Goal: Task Accomplishment & Management: Manage account settings

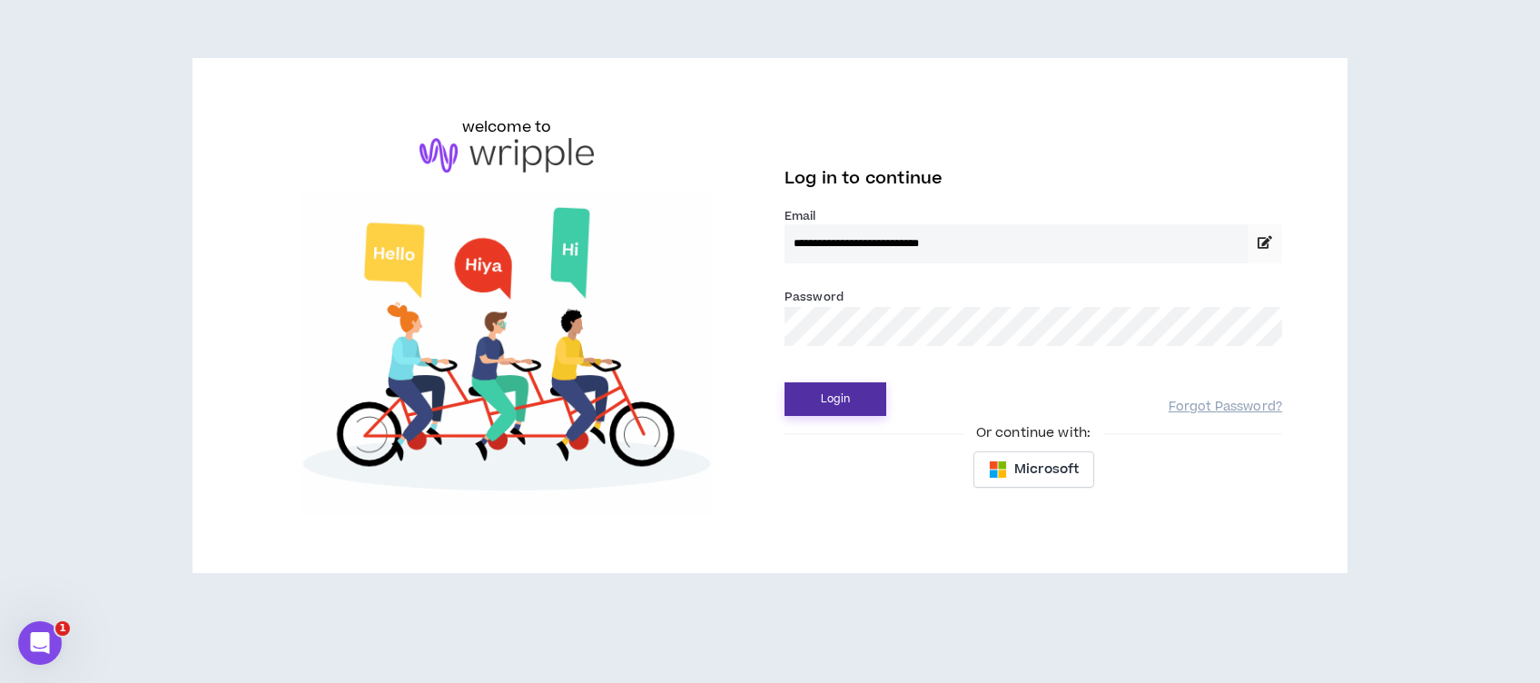
click at [834, 403] on button "Login" at bounding box center [836, 399] width 102 height 34
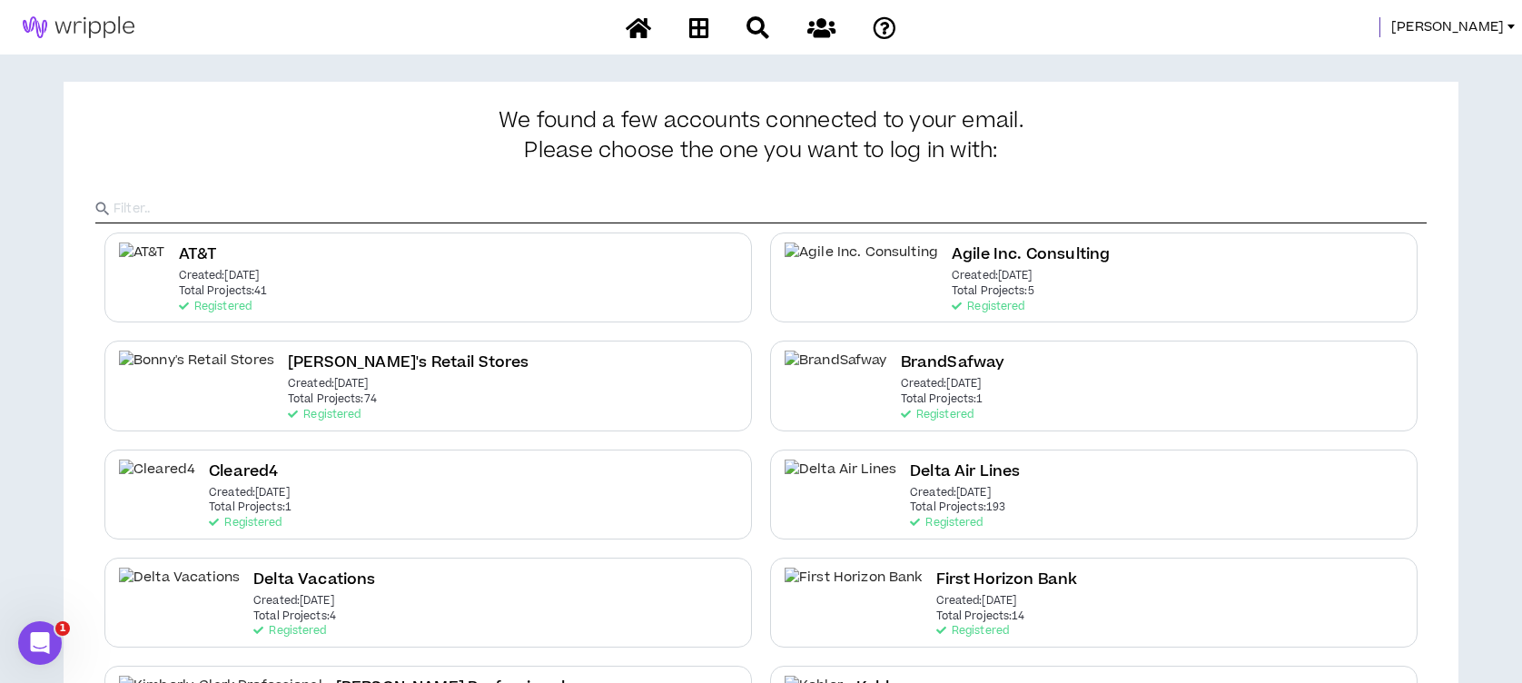
click at [1437, 25] on span "[PERSON_NAME]" at bounding box center [1447, 27] width 113 height 20
click at [1259, 27] on div "[PERSON_NAME]" at bounding box center [1221, 27] width 602 height 20
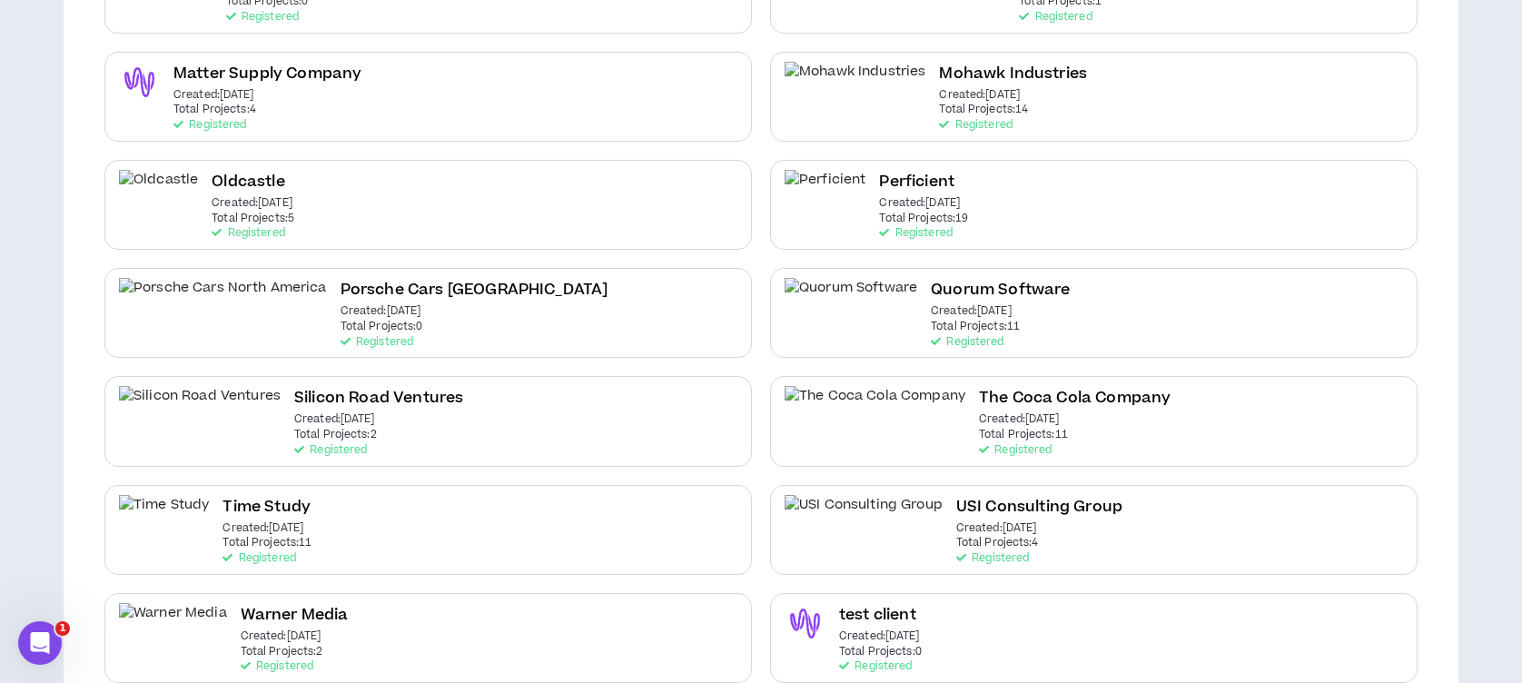
scroll to position [847, 0]
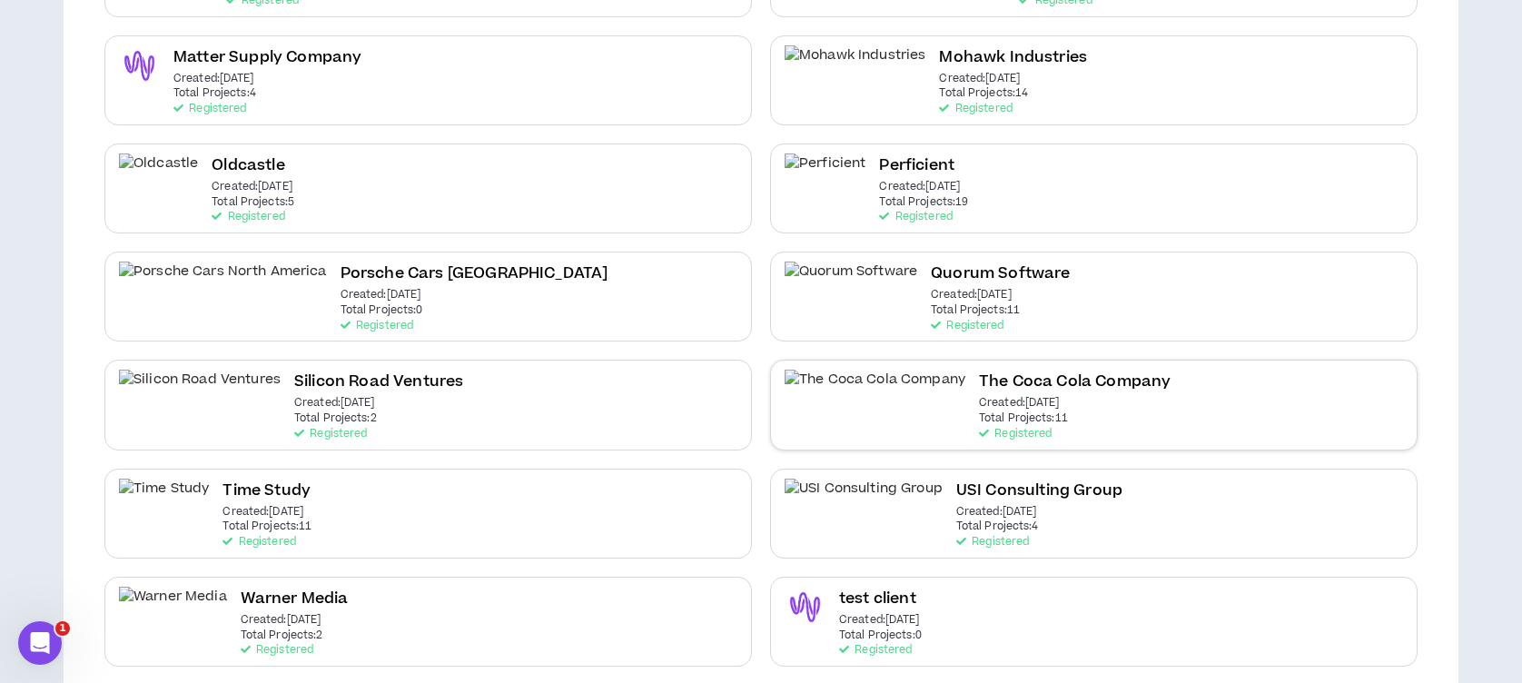
click at [979, 384] on h2 "The Coca Cola Company" at bounding box center [1075, 382] width 192 height 25
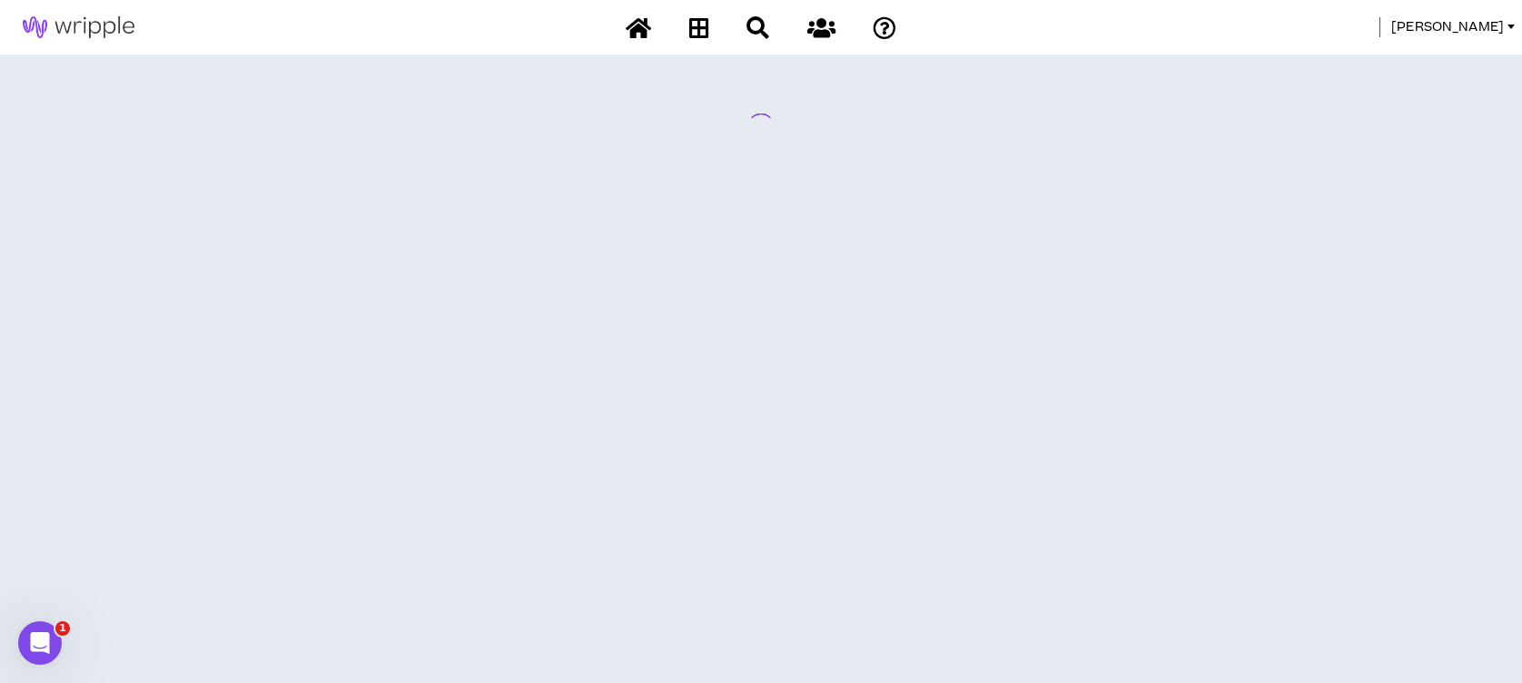
scroll to position [0, 0]
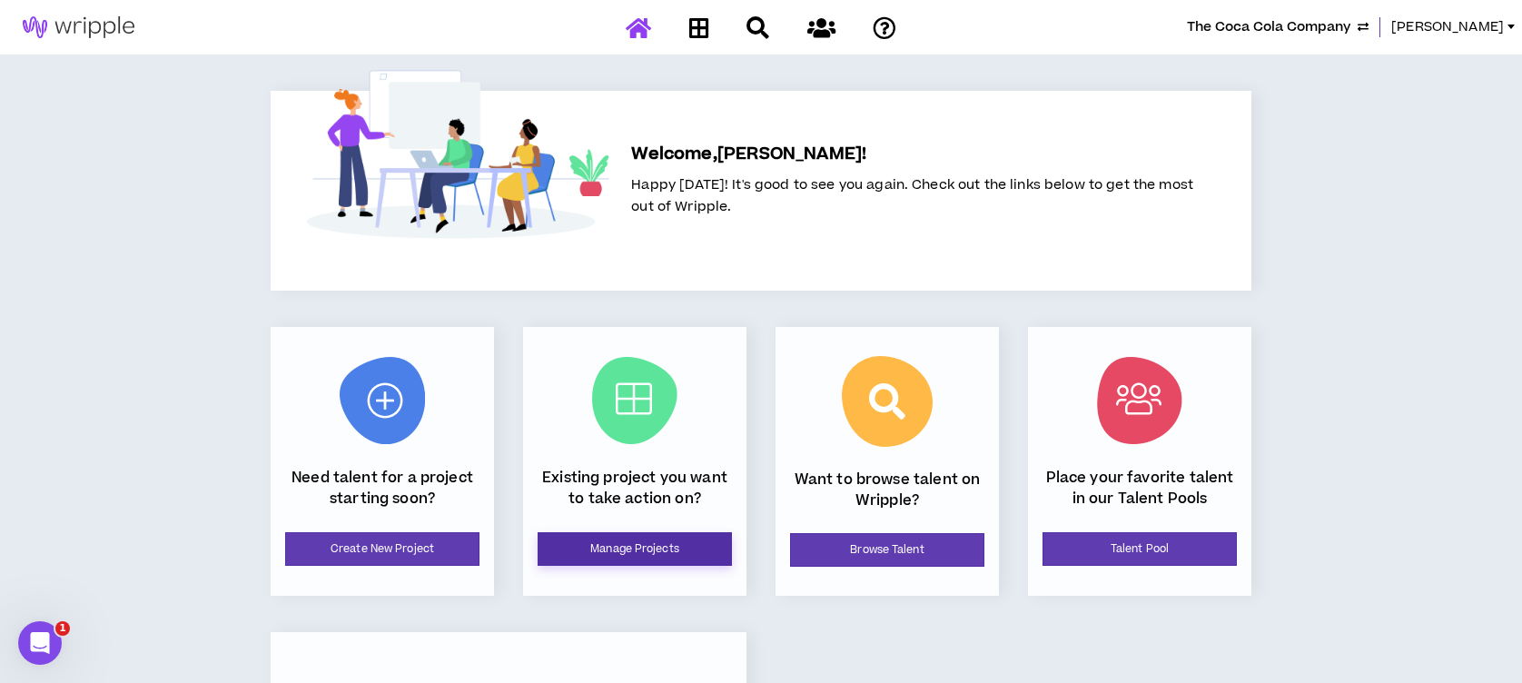
click at [605, 552] on link "Manage Projects" at bounding box center [635, 549] width 194 height 34
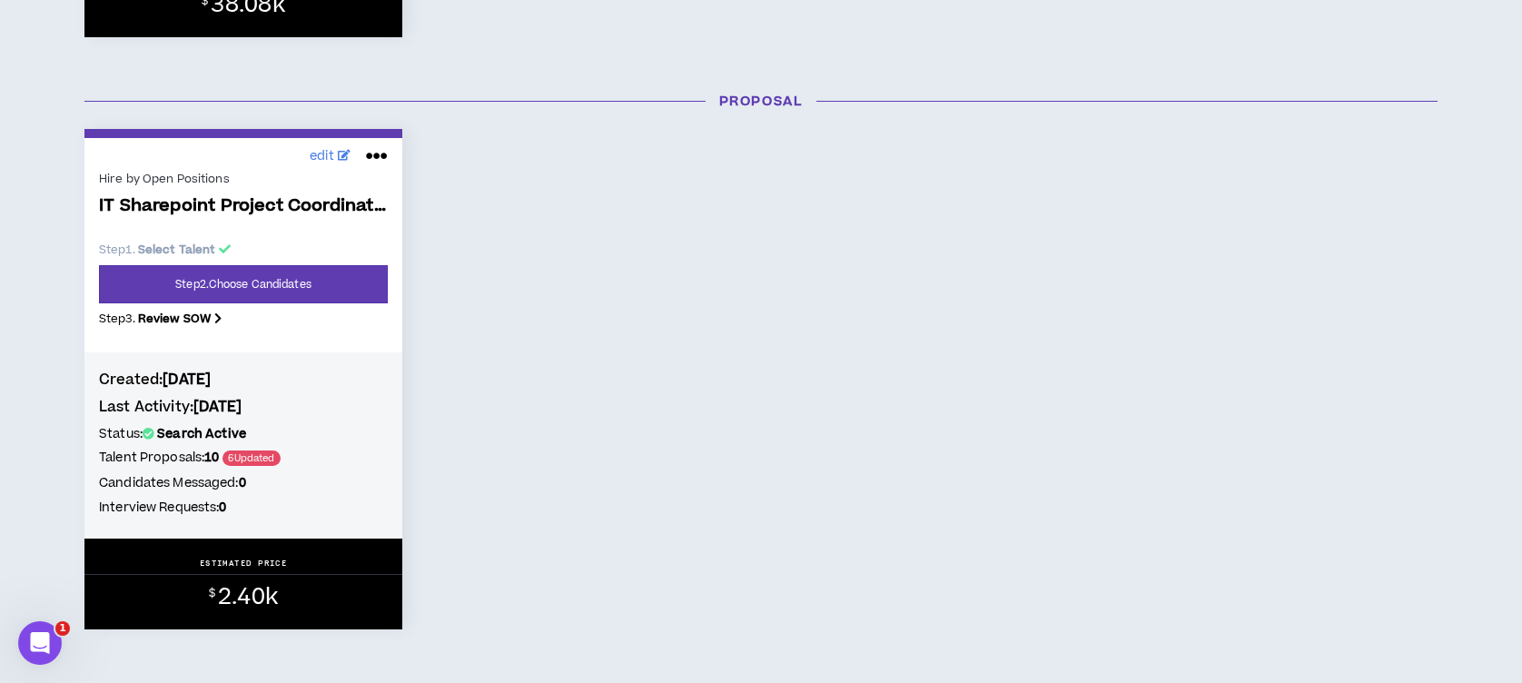
scroll to position [847, 0]
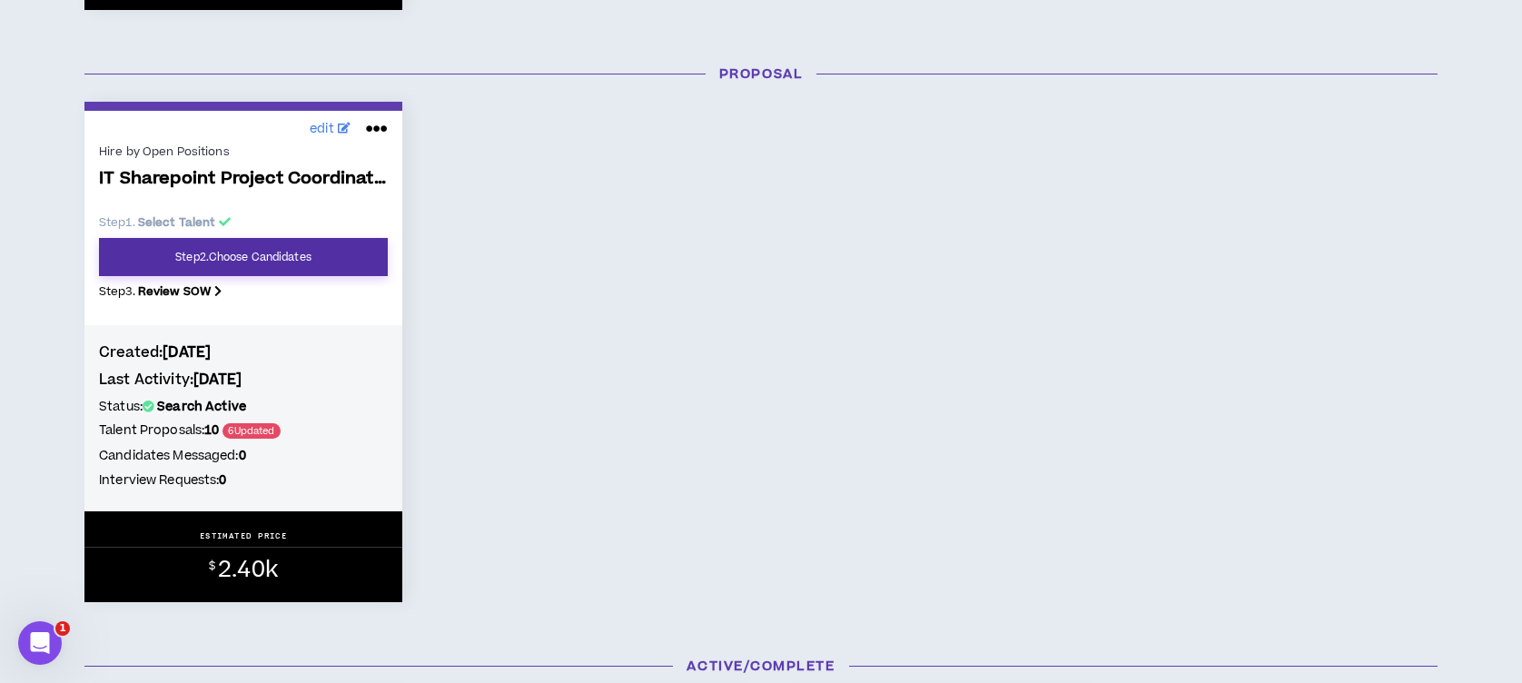
click at [262, 265] on link "Step 2 . Choose Candidates" at bounding box center [243, 257] width 289 height 38
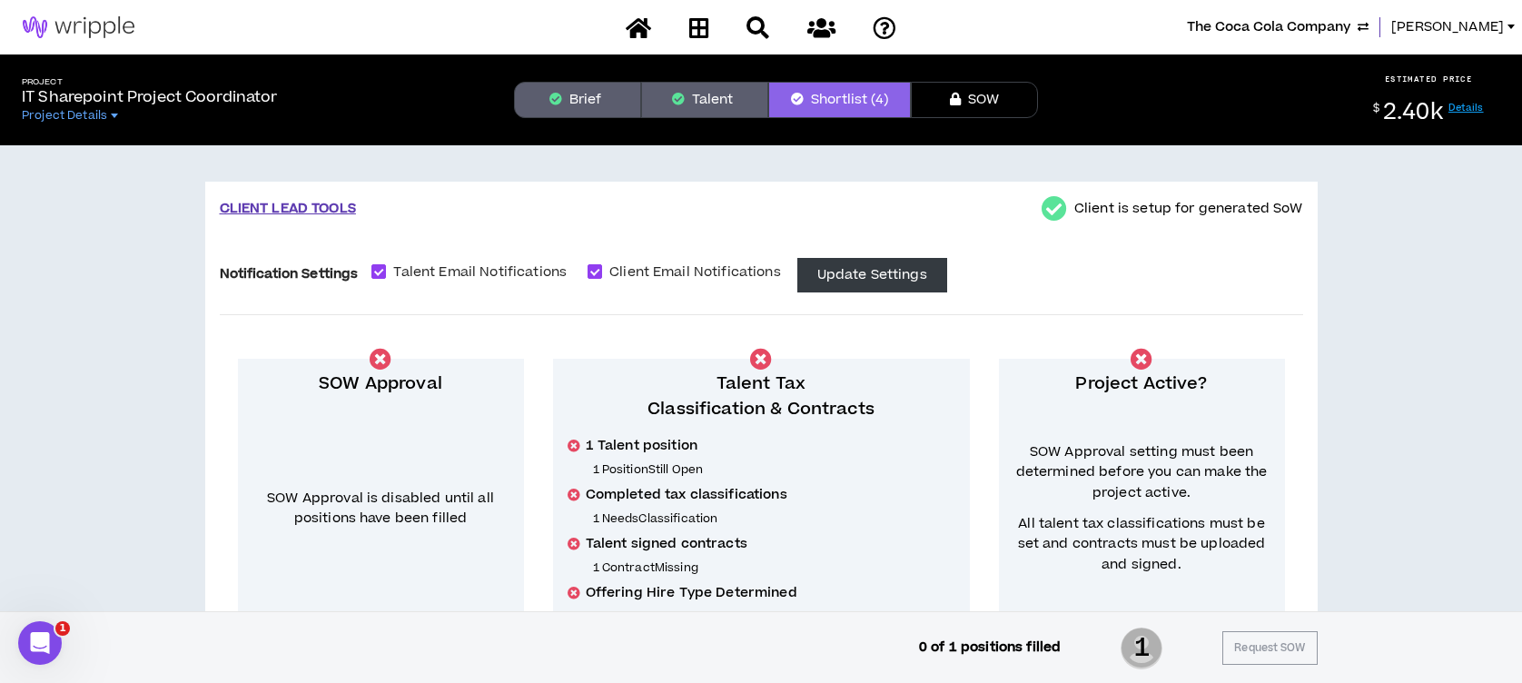
click at [611, 95] on button "Brief" at bounding box center [577, 100] width 127 height 36
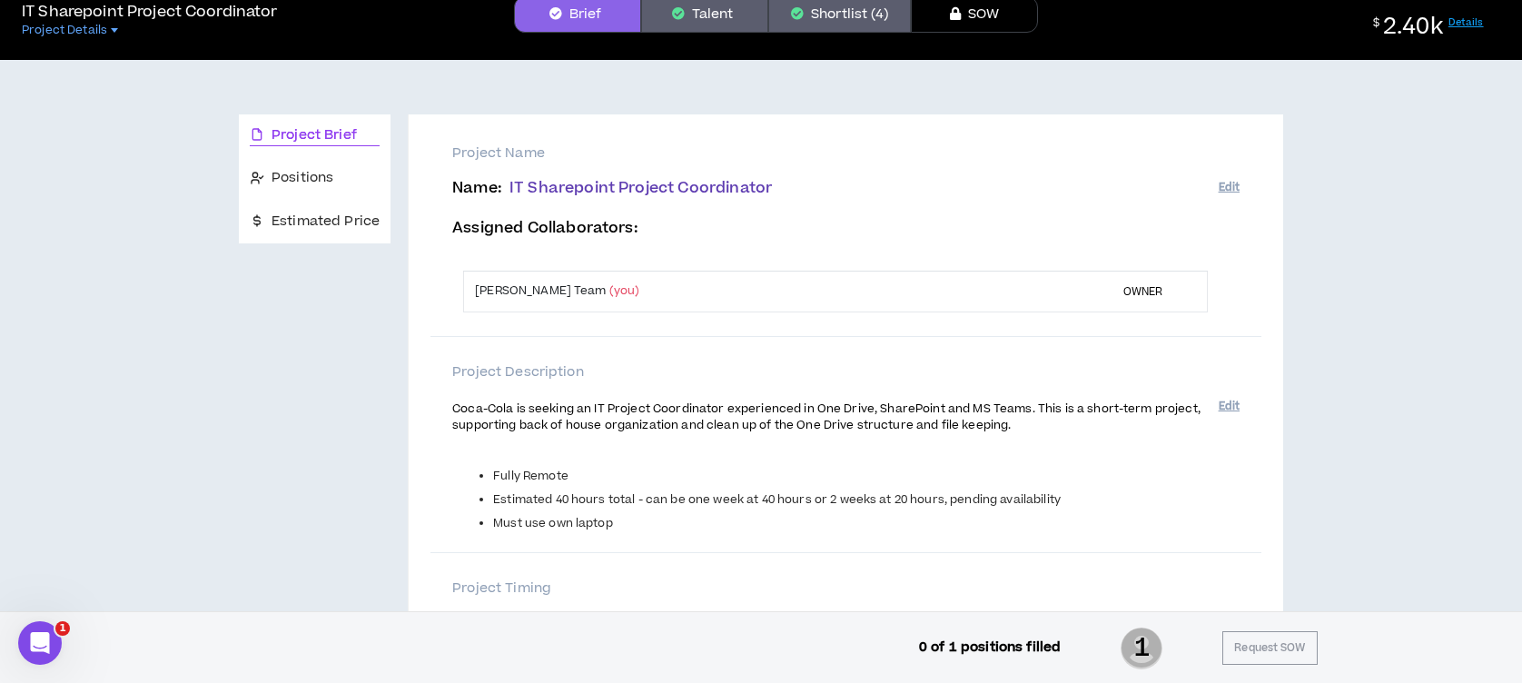
scroll to position [63, 0]
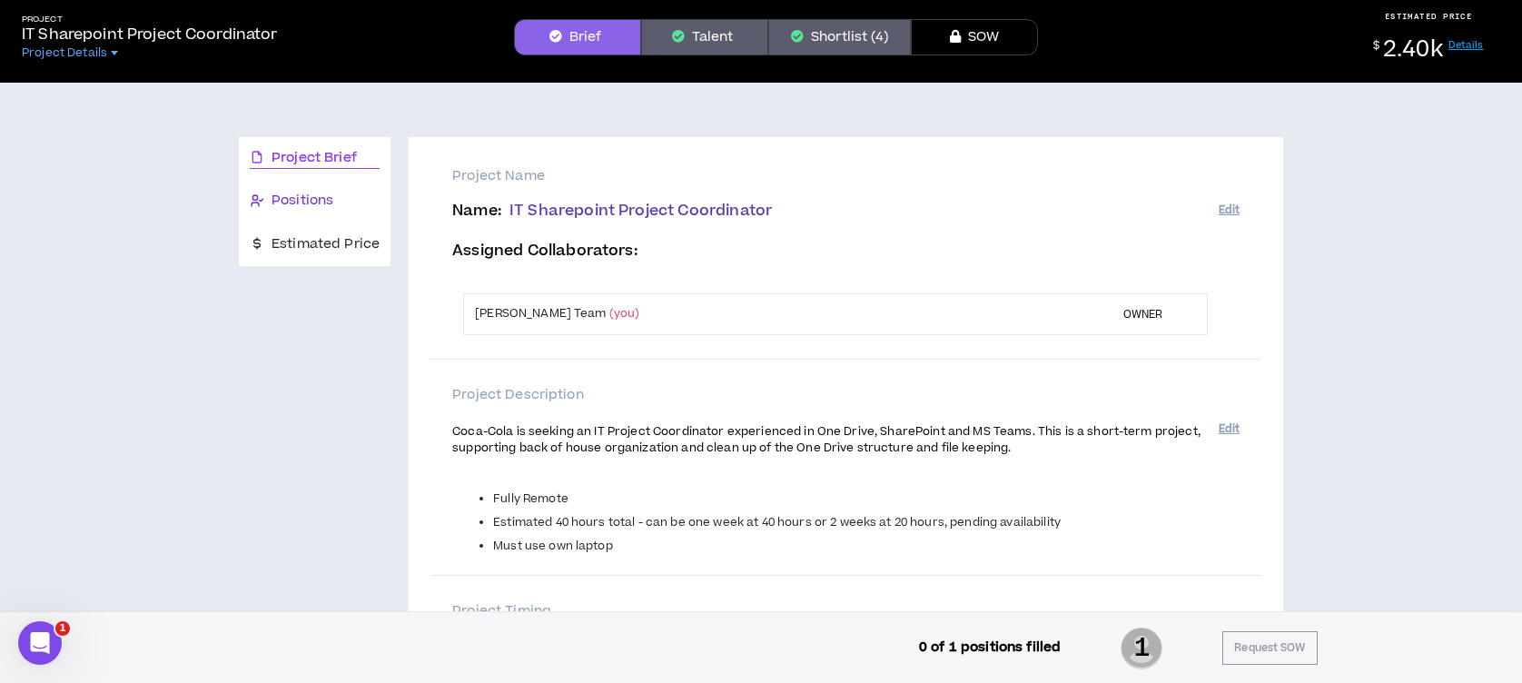
click at [272, 203] on span "Positions" at bounding box center [303, 201] width 62 height 20
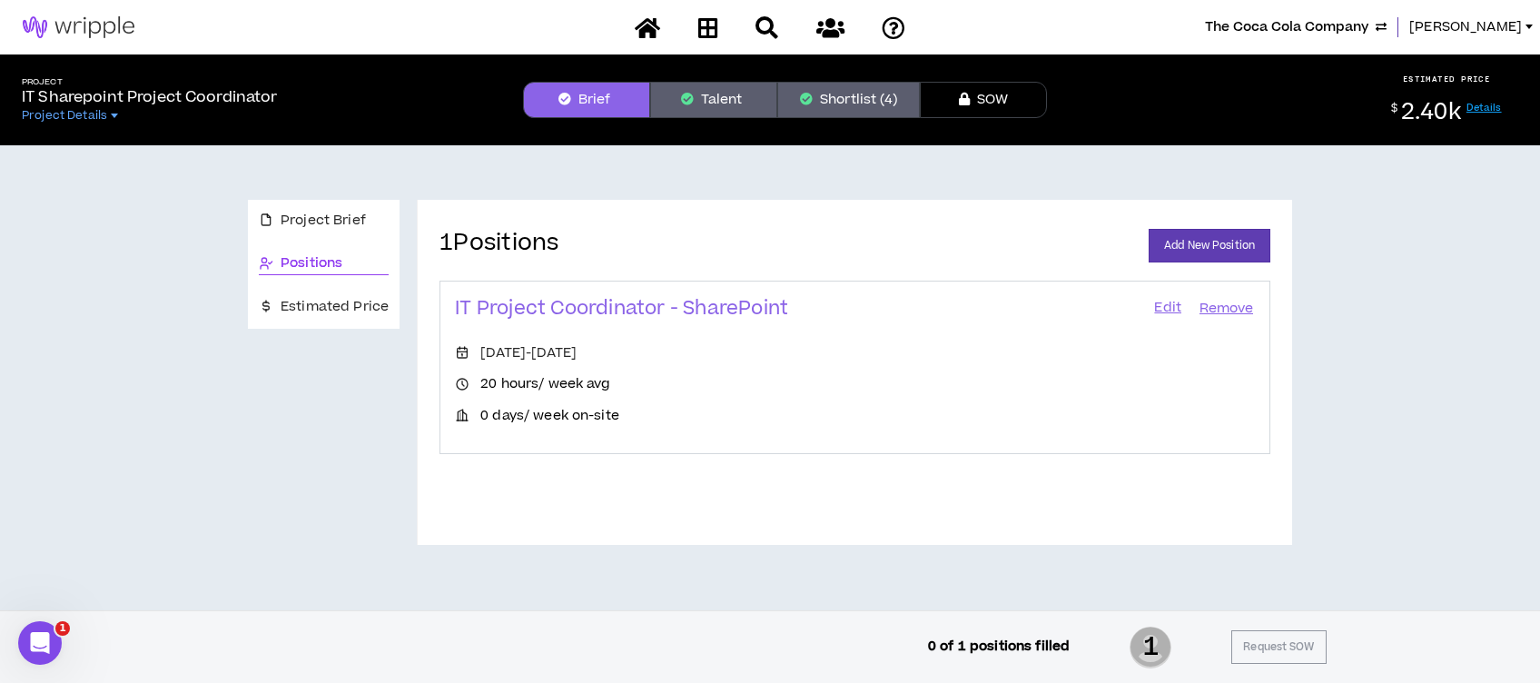
click at [1167, 303] on link "Edit" at bounding box center [1168, 308] width 31 height 25
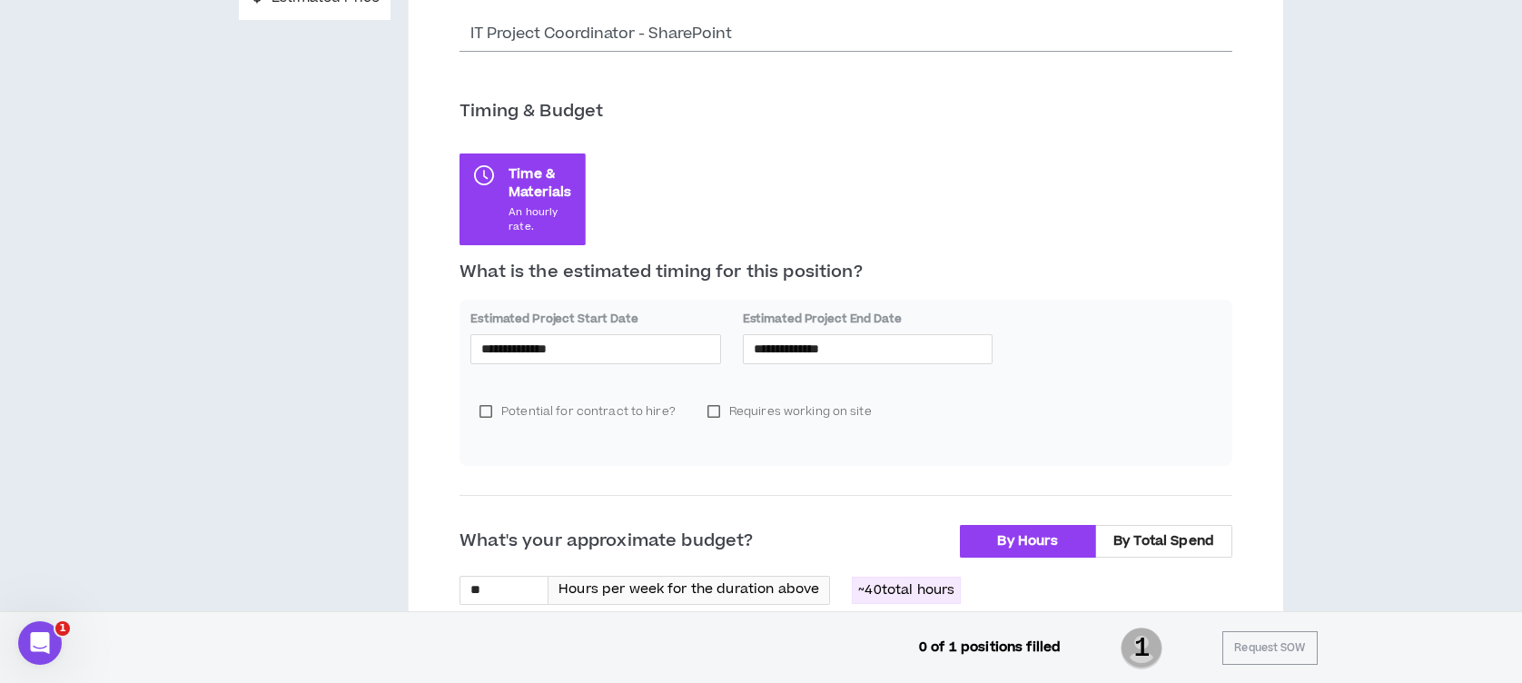
scroll to position [278, 0]
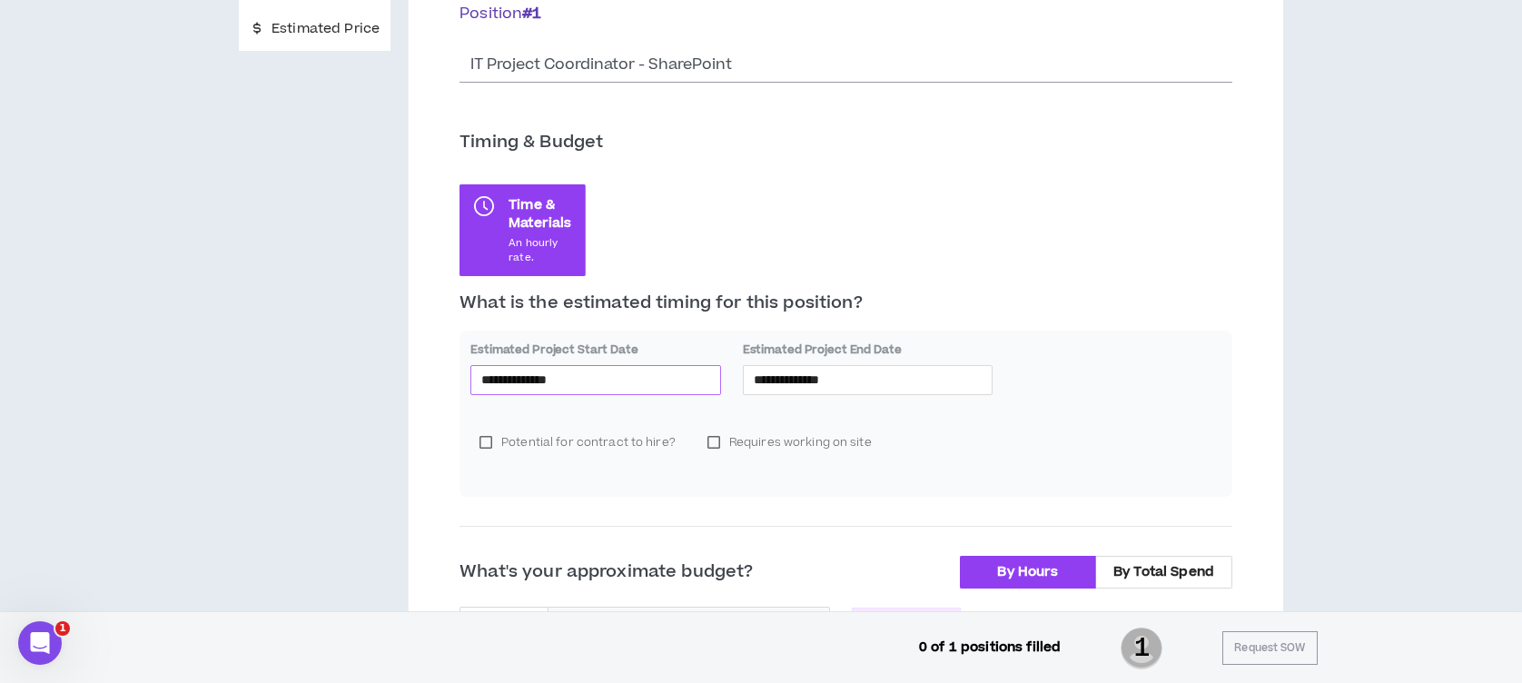
click at [647, 387] on input "**********" at bounding box center [595, 380] width 229 height 20
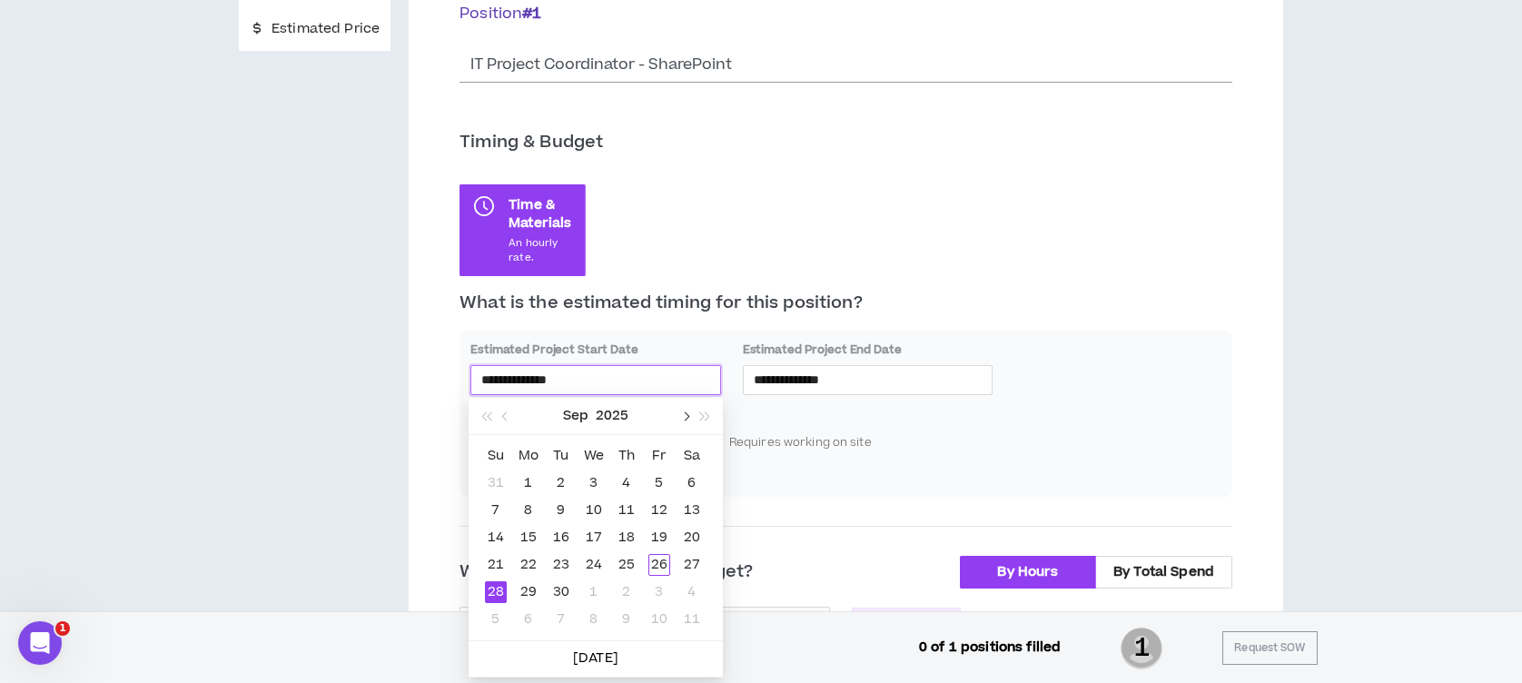
click at [683, 414] on span "button" at bounding box center [684, 415] width 9 height 9
type input "**********"
click at [596, 507] on div "8" at bounding box center [594, 511] width 22 height 22
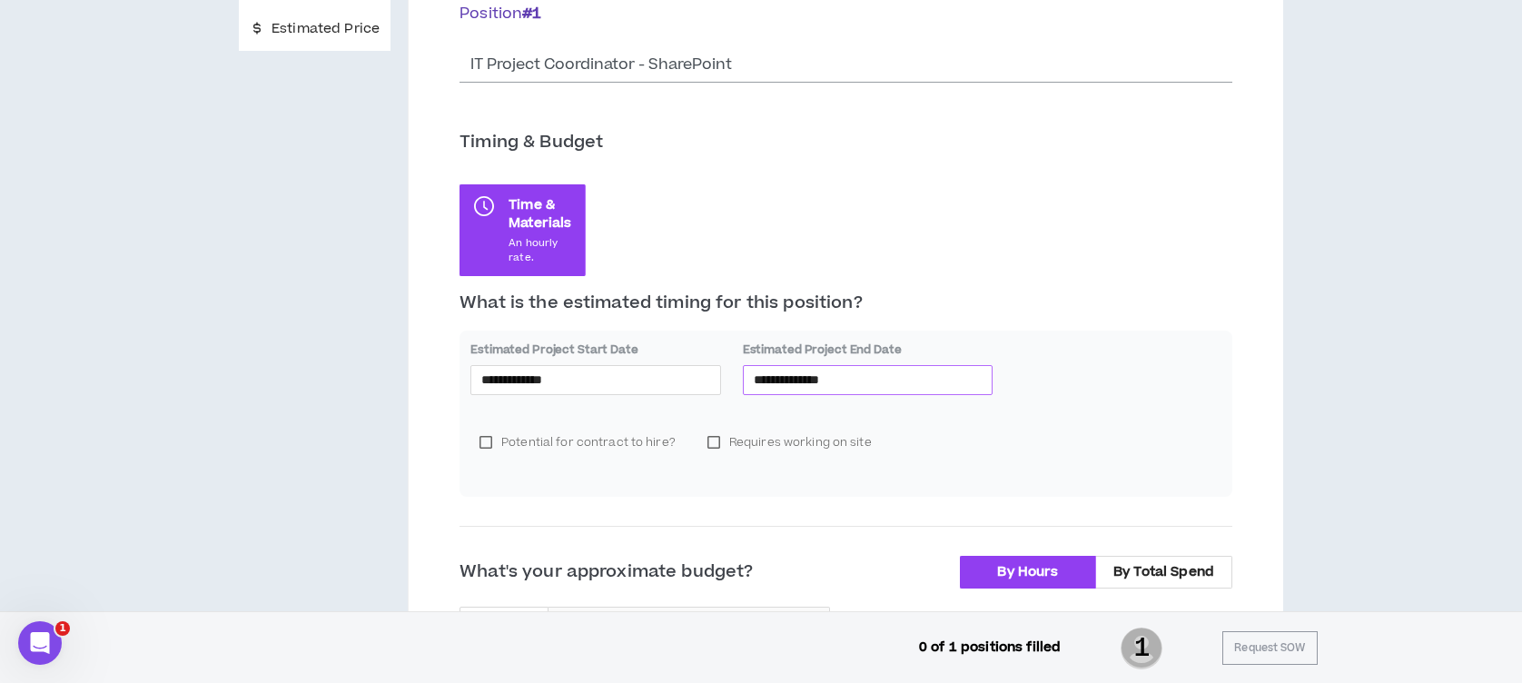
click at [836, 379] on input "**********" at bounding box center [868, 380] width 229 height 20
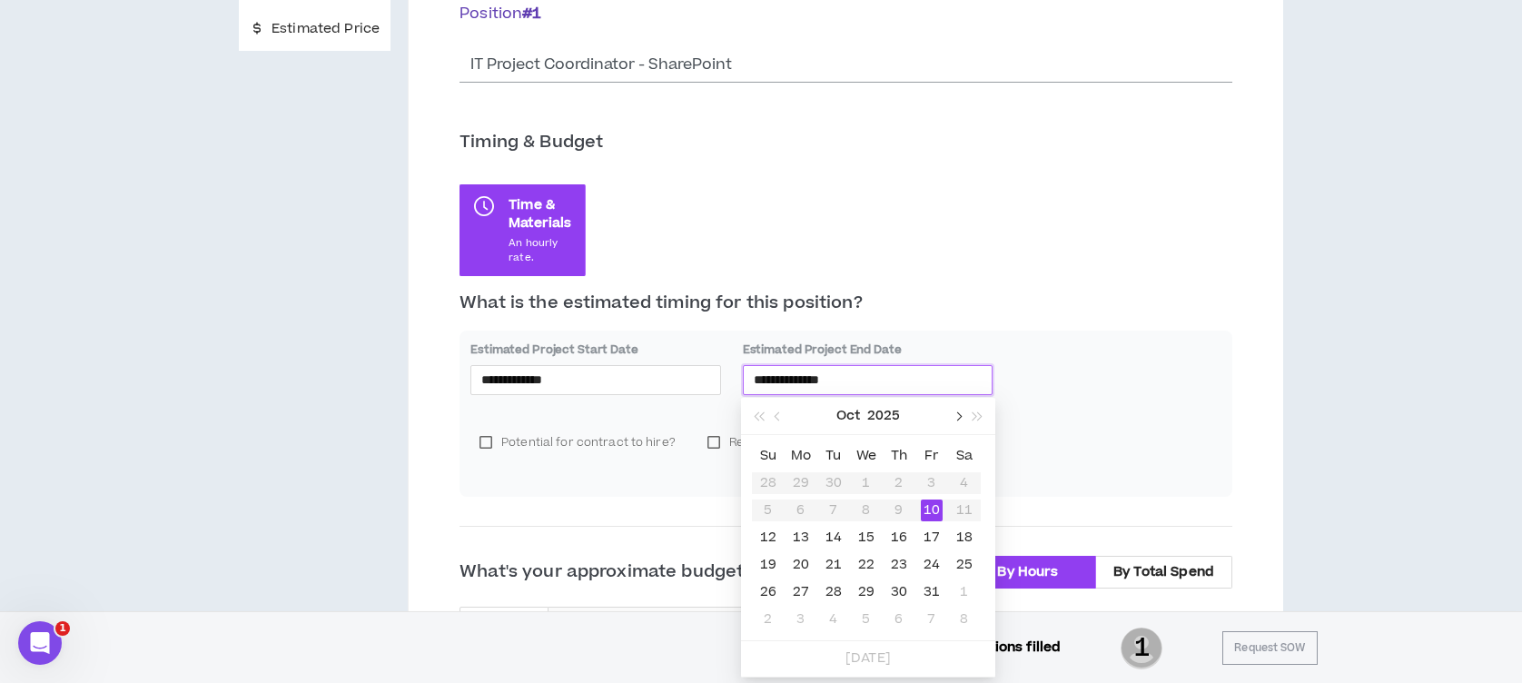
click at [960, 416] on span "button" at bounding box center [957, 415] width 9 height 9
type input "**********"
click at [934, 506] on div "7" at bounding box center [932, 511] width 22 height 22
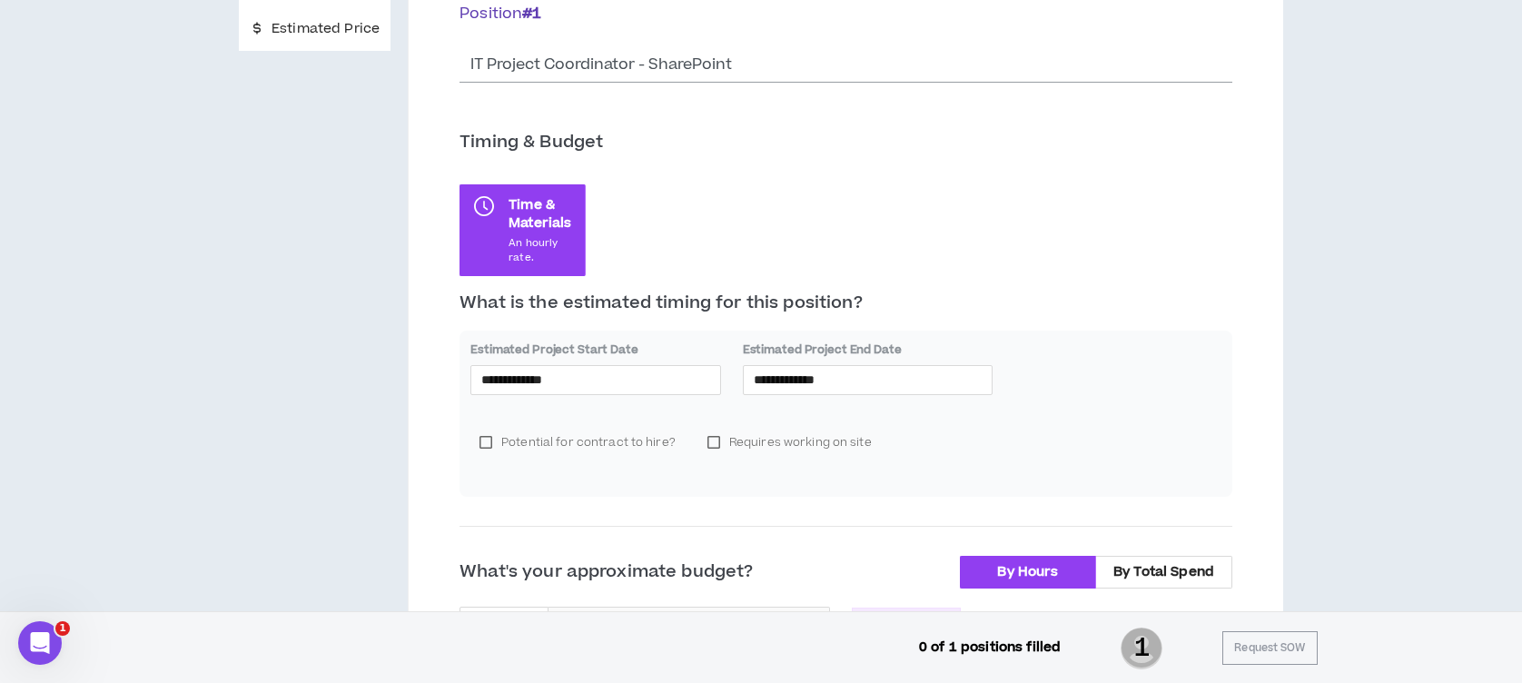
click at [1090, 400] on div "**********" at bounding box center [846, 413] width 773 height 165
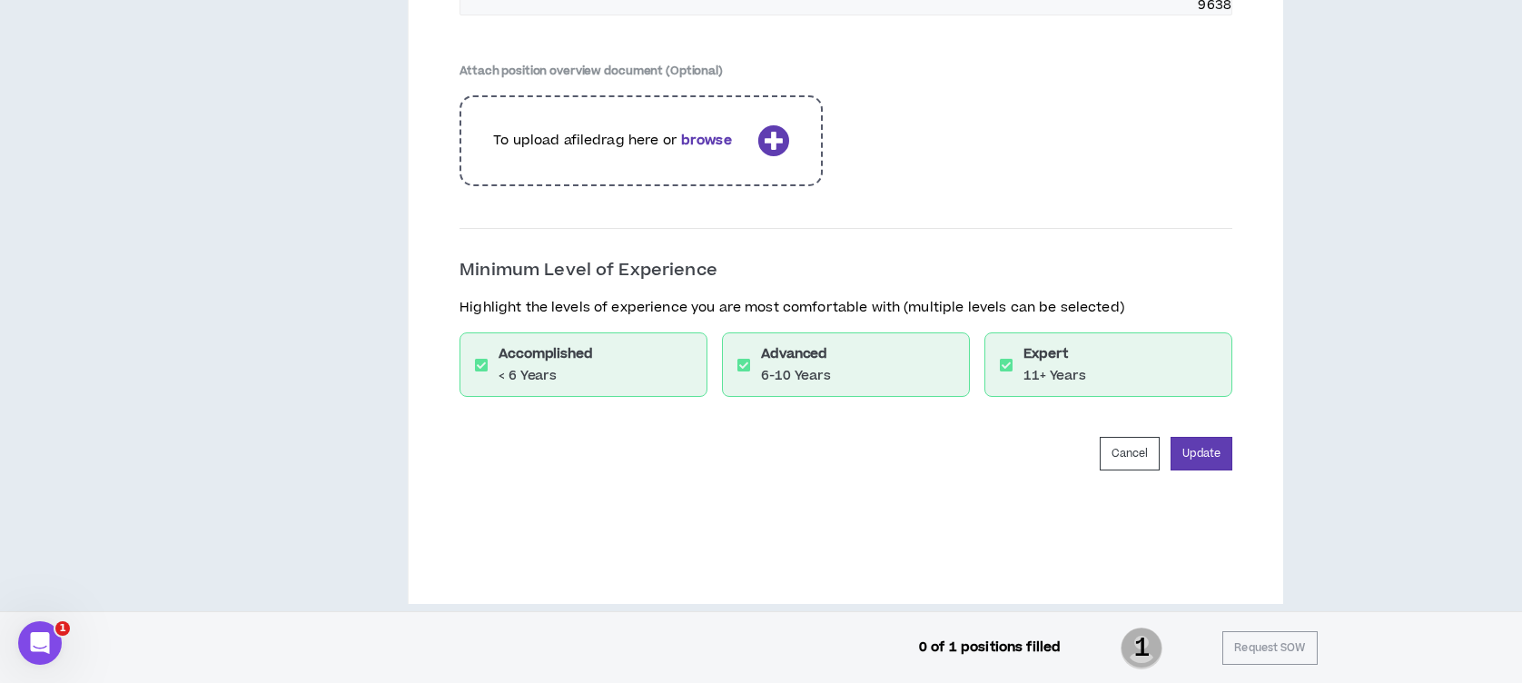
scroll to position [2833, 0]
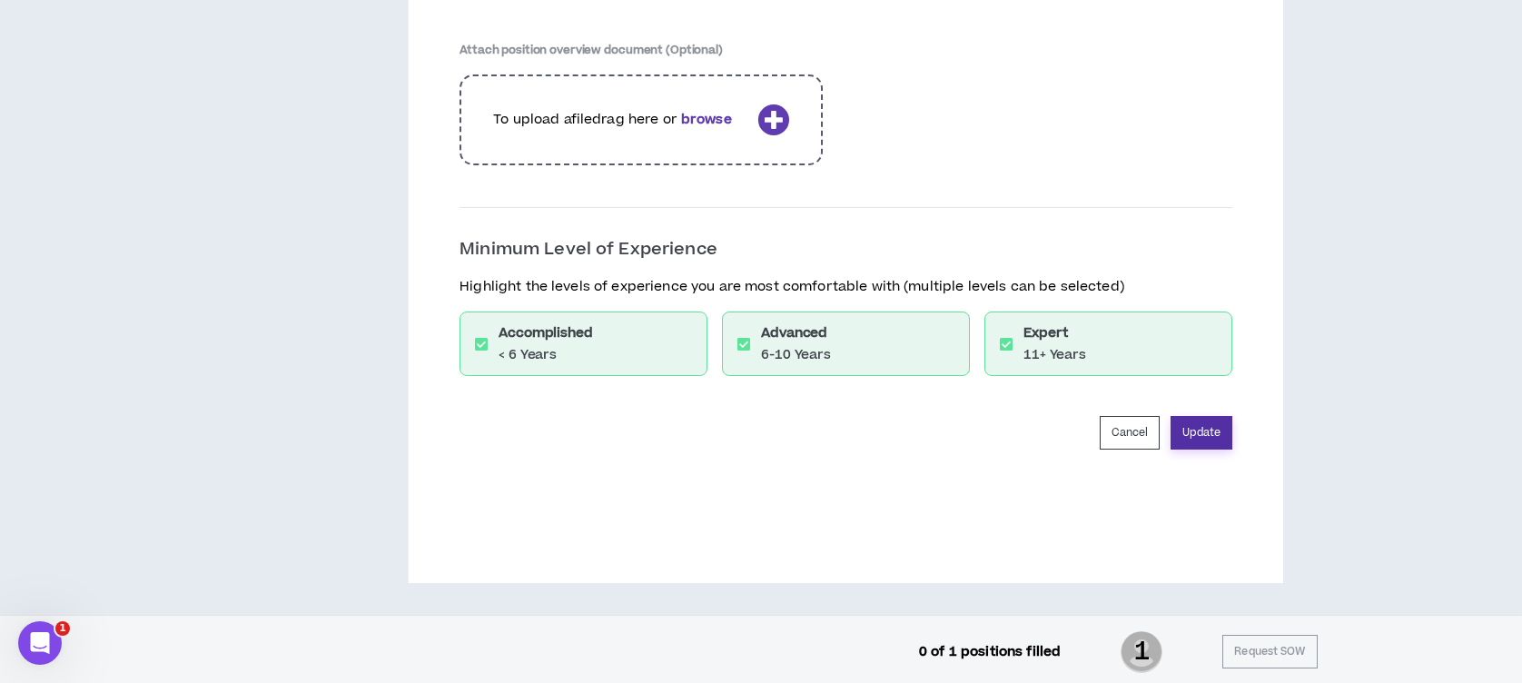
click at [1203, 431] on button "Update" at bounding box center [1202, 433] width 62 height 34
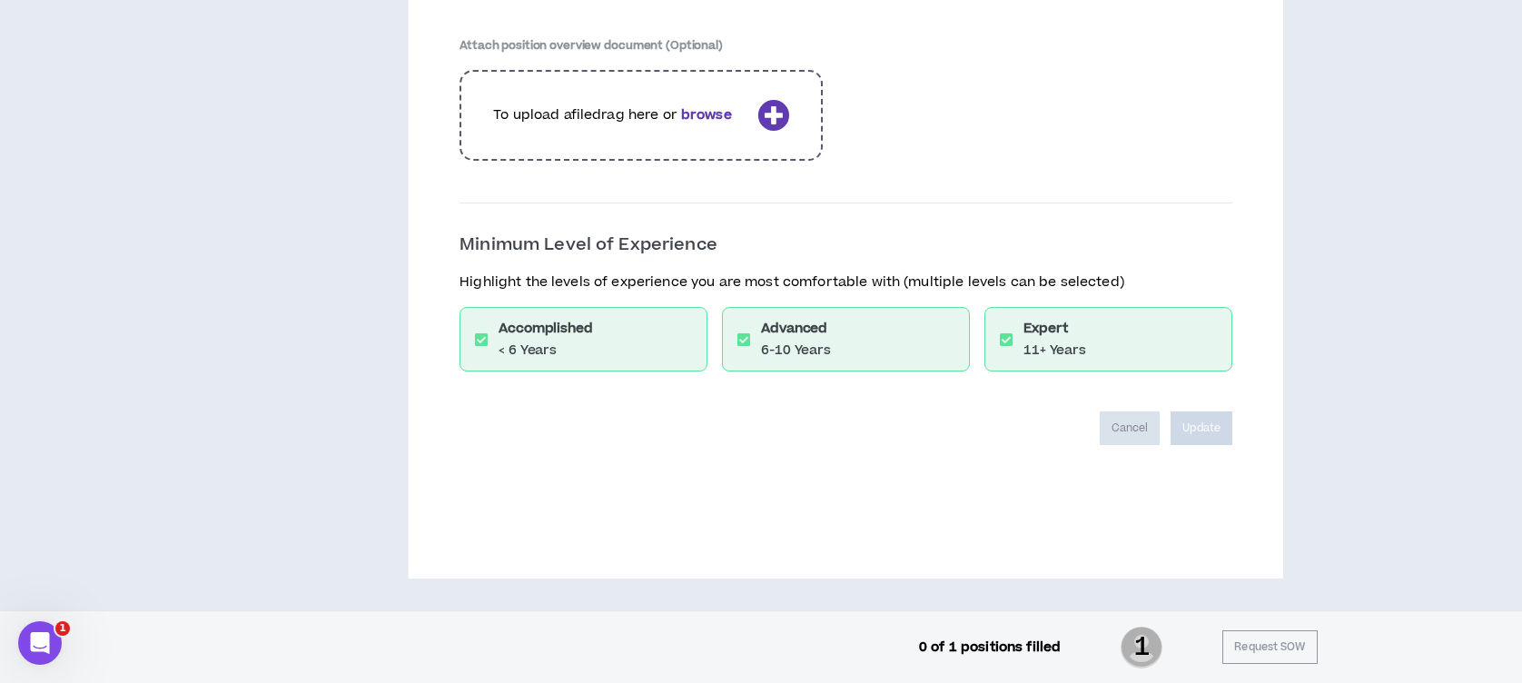
scroll to position [2772, 0]
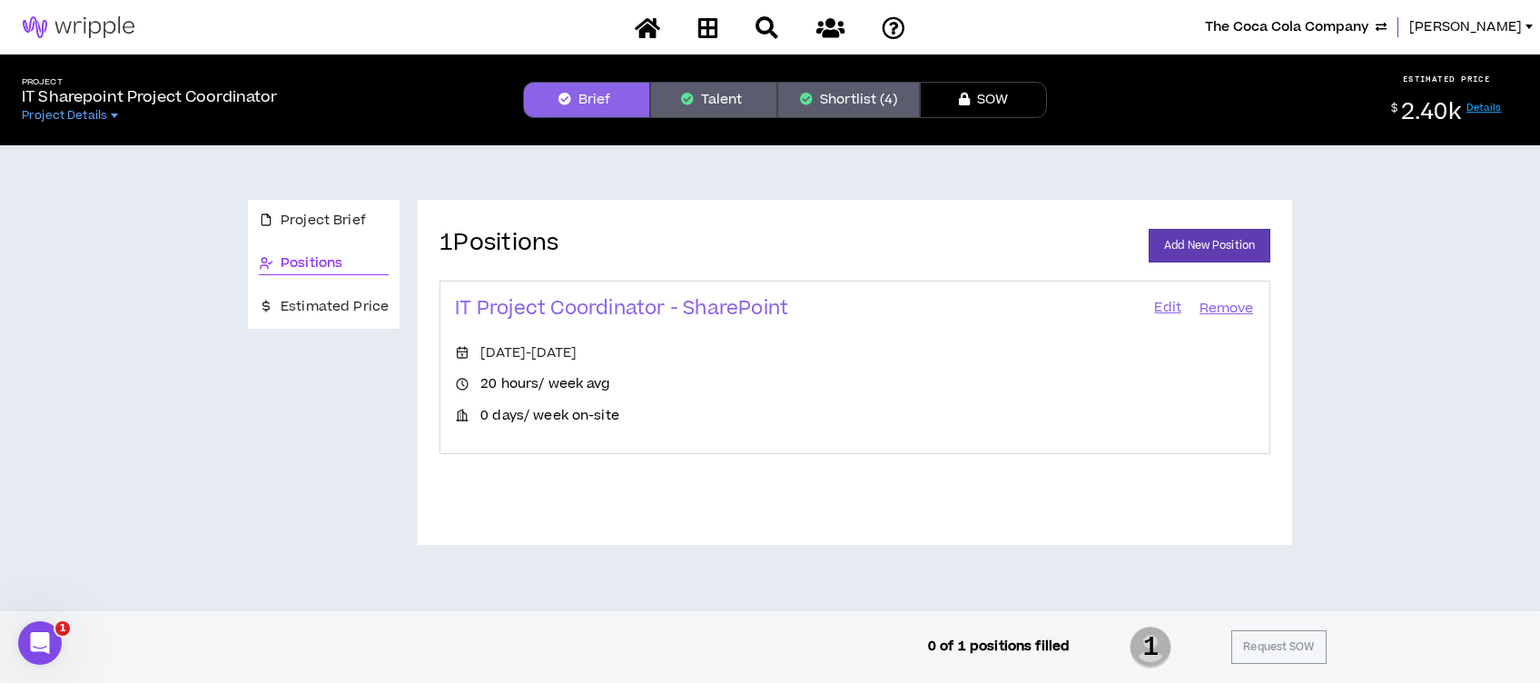
click at [1163, 302] on link "Edit" at bounding box center [1168, 308] width 31 height 25
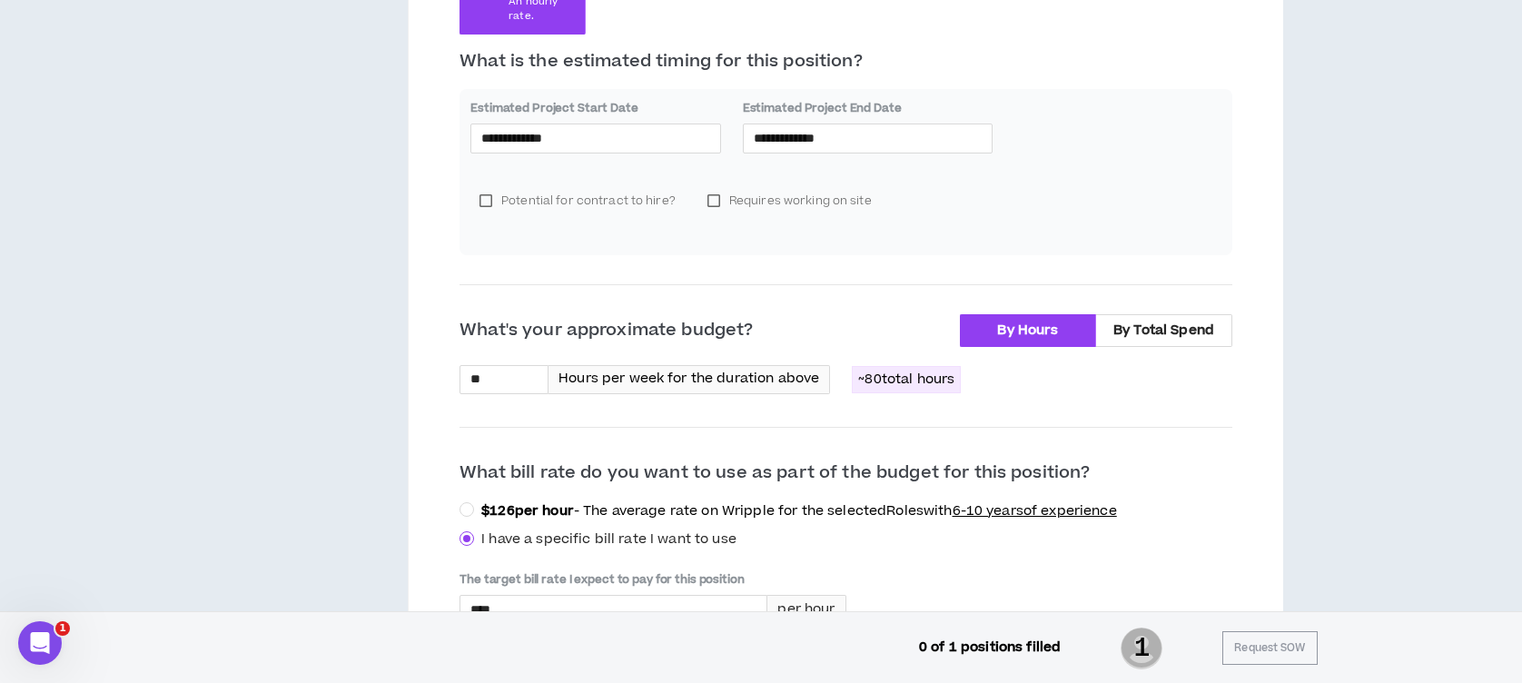
scroll to position [399, 0]
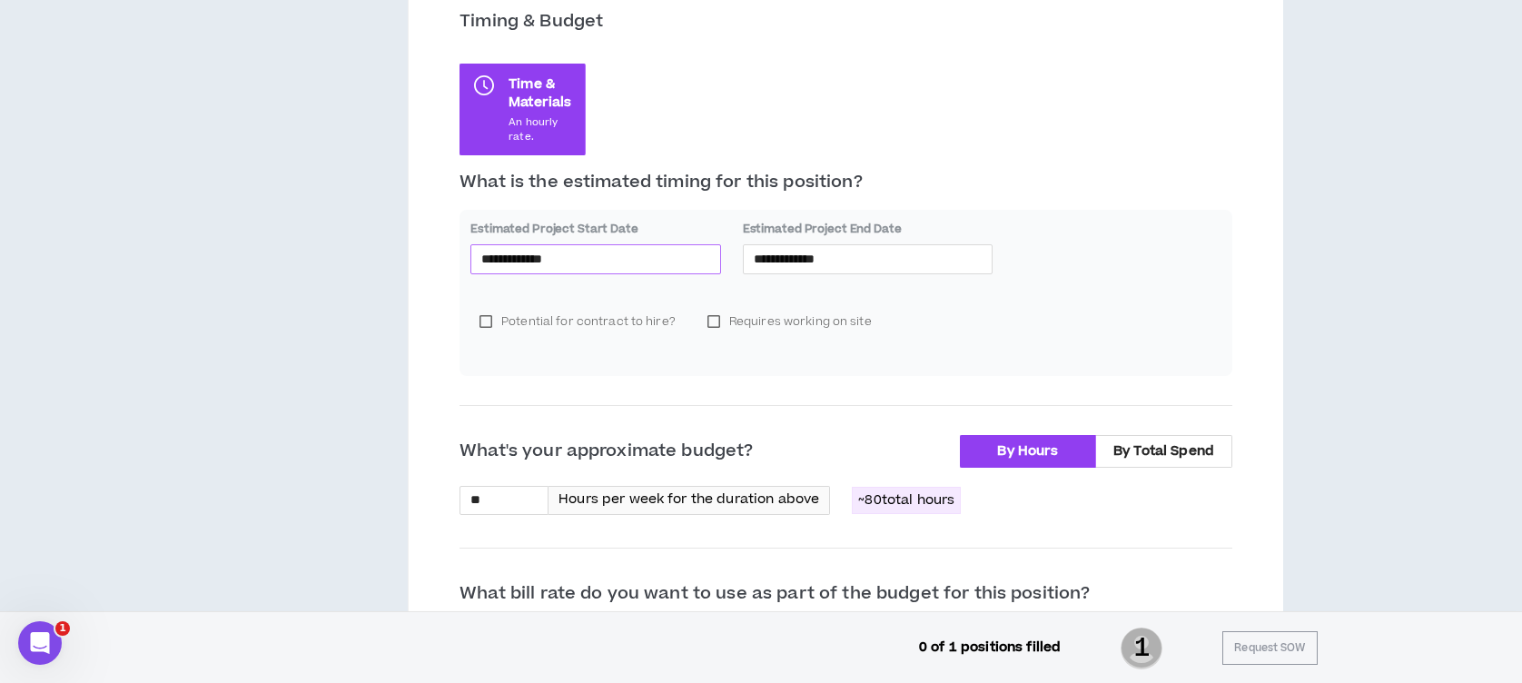
click at [554, 256] on input "**********" at bounding box center [595, 259] width 229 height 20
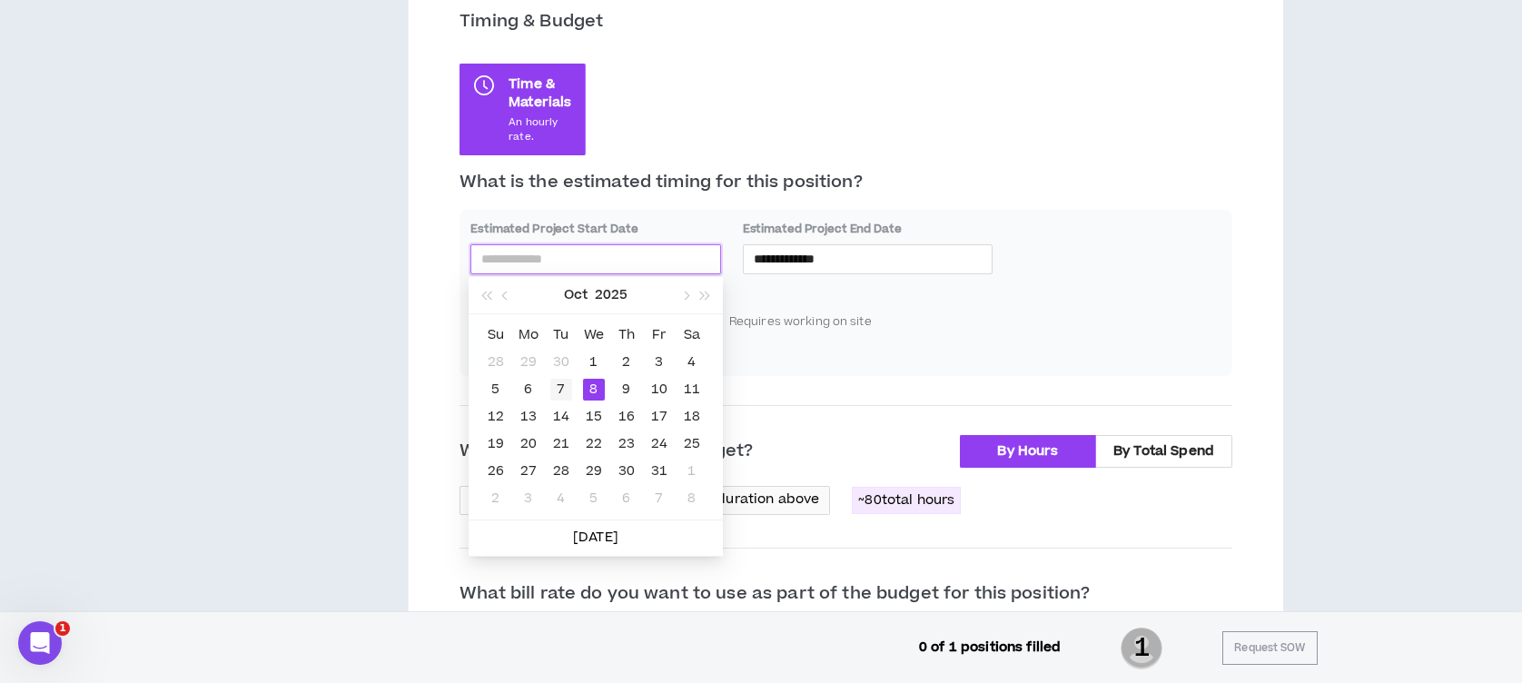
type input "**********"
click at [559, 385] on div "7" at bounding box center [561, 390] width 22 height 22
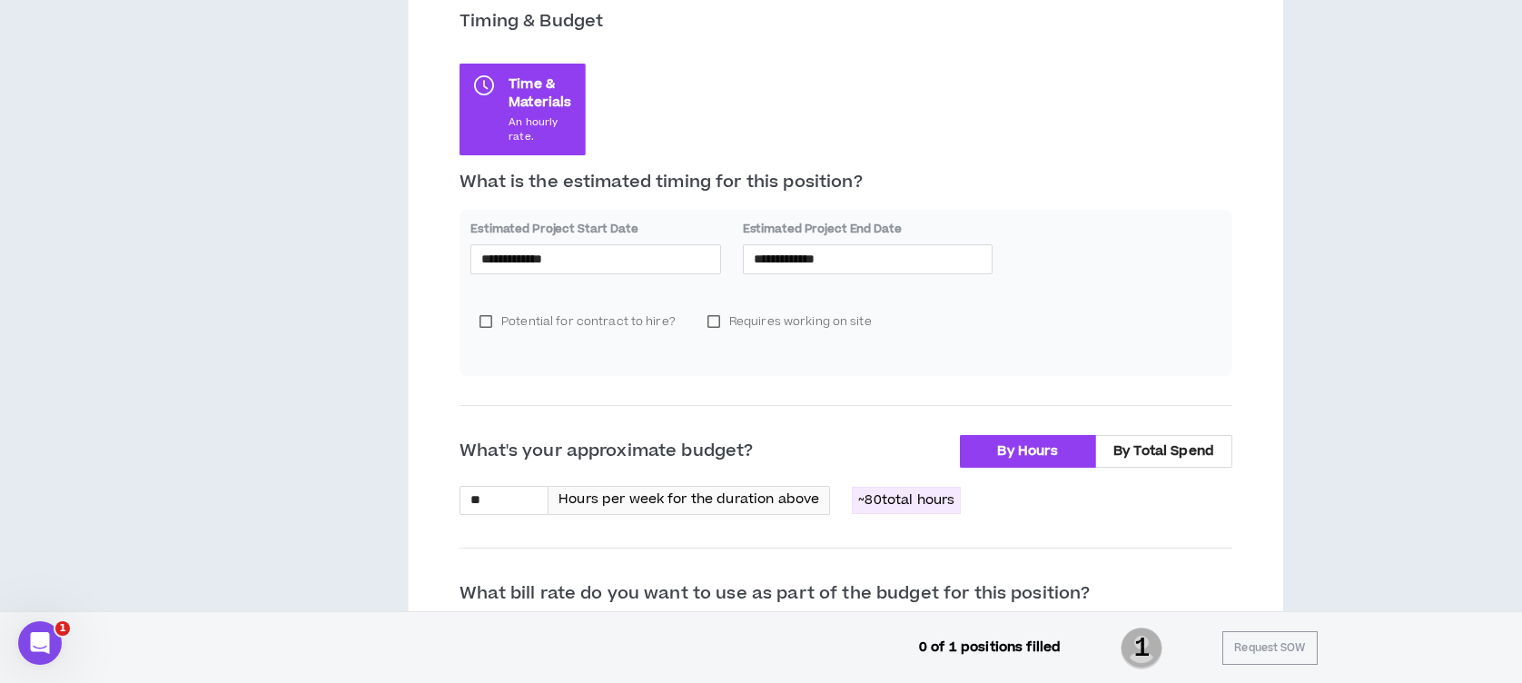
click at [1116, 345] on div "Potential for contract to hire? Requires working on site" at bounding box center [845, 328] width 751 height 73
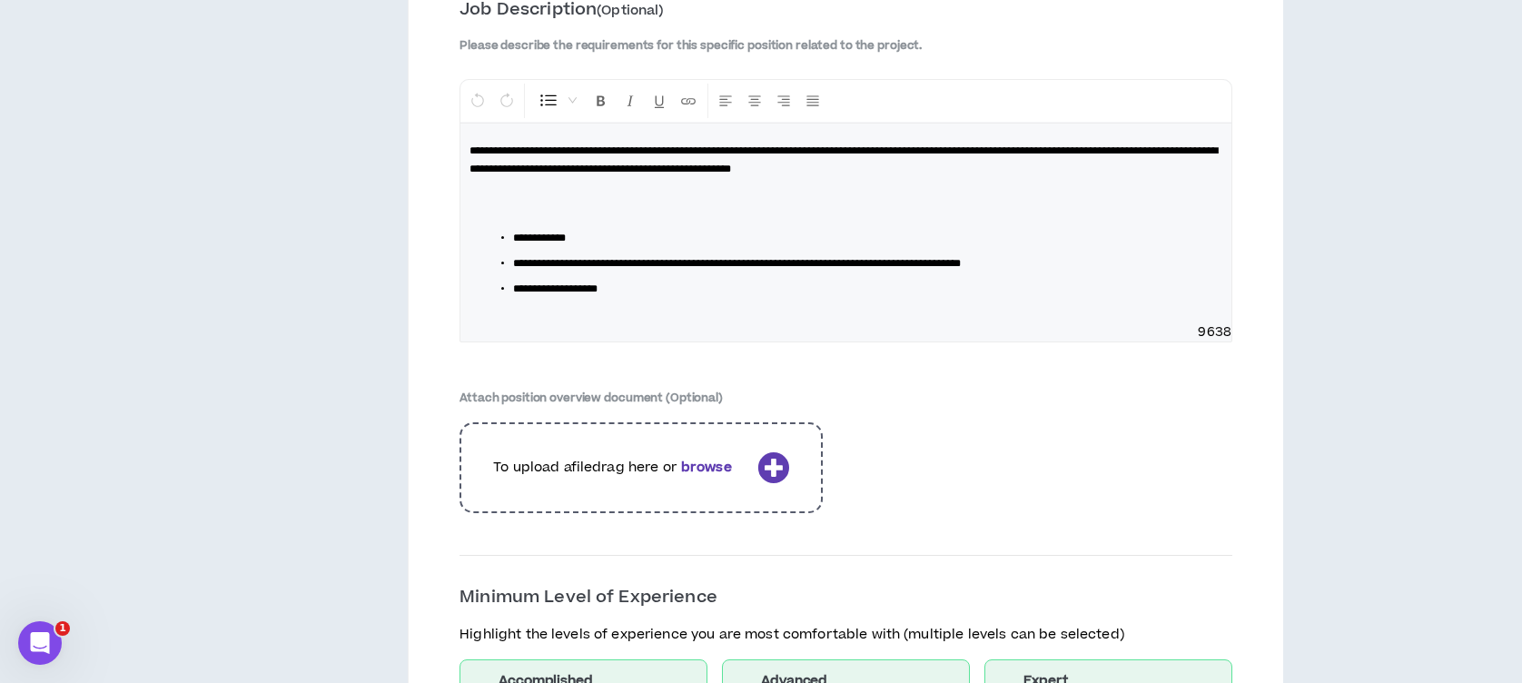
scroll to position [2833, 0]
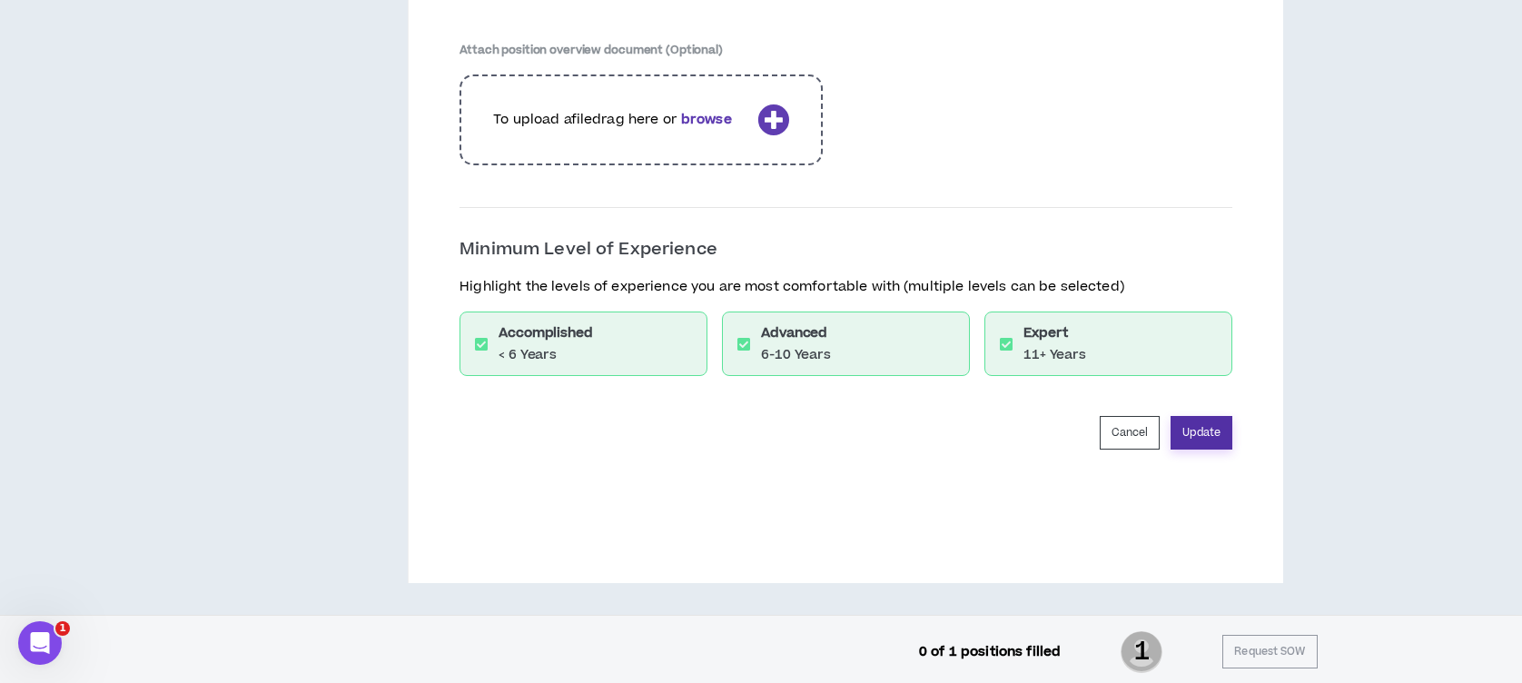
click at [1192, 425] on button "Update" at bounding box center [1202, 433] width 62 height 34
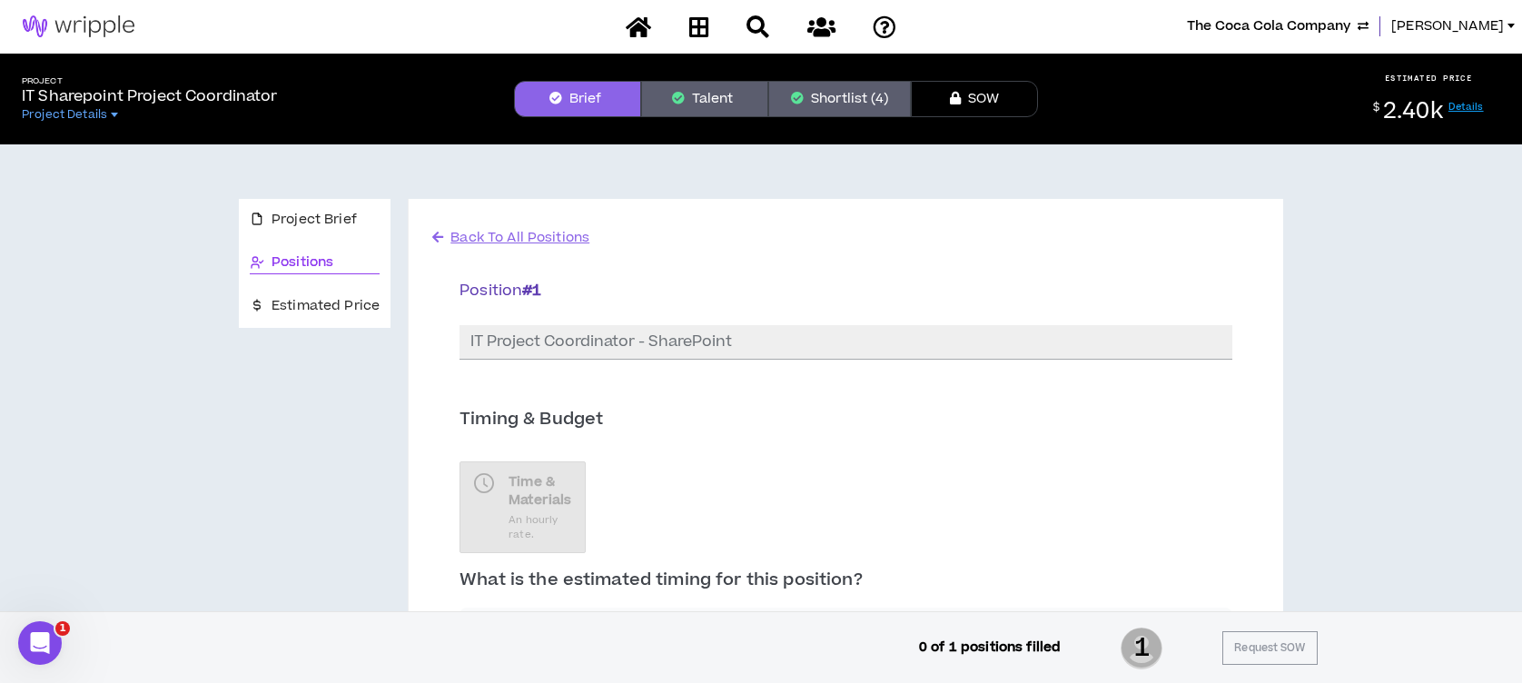
scroll to position [0, 0]
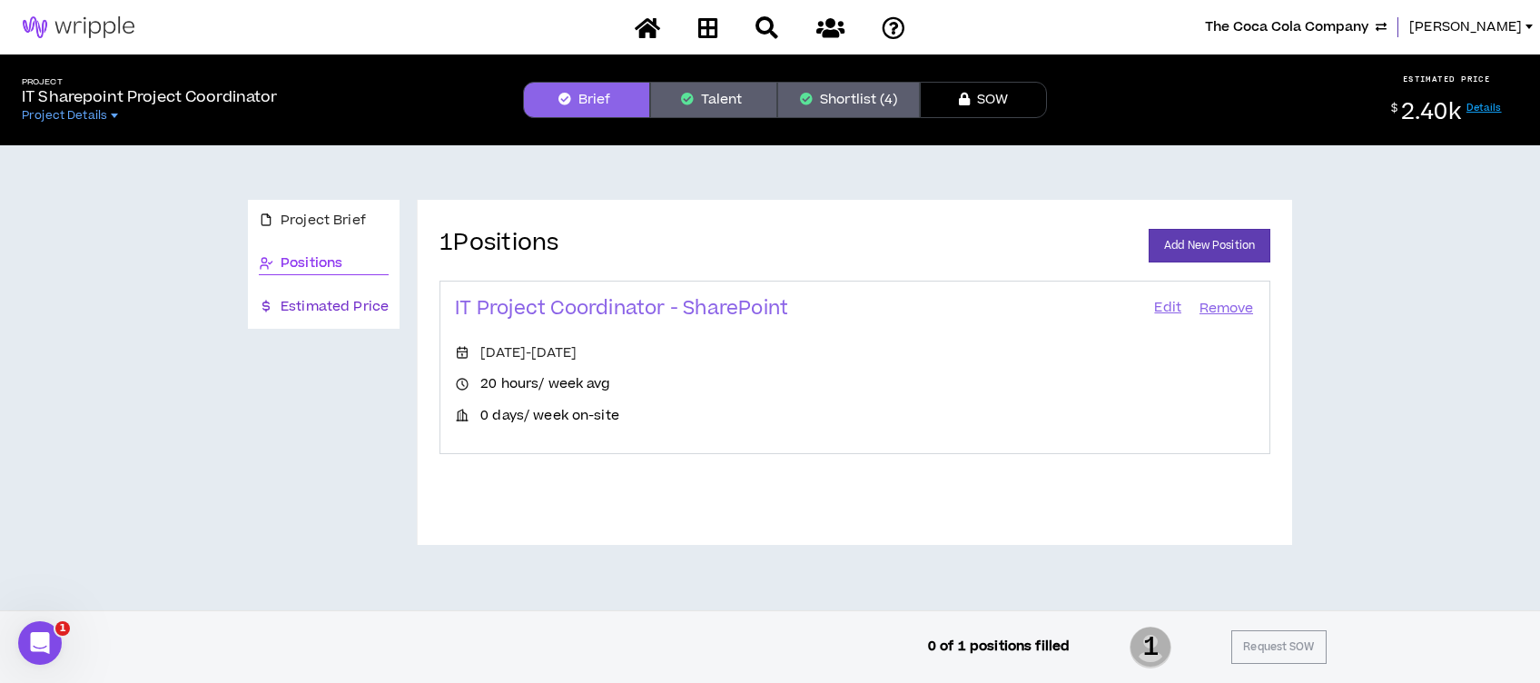
click at [355, 302] on span "Estimated Price" at bounding box center [335, 307] width 108 height 20
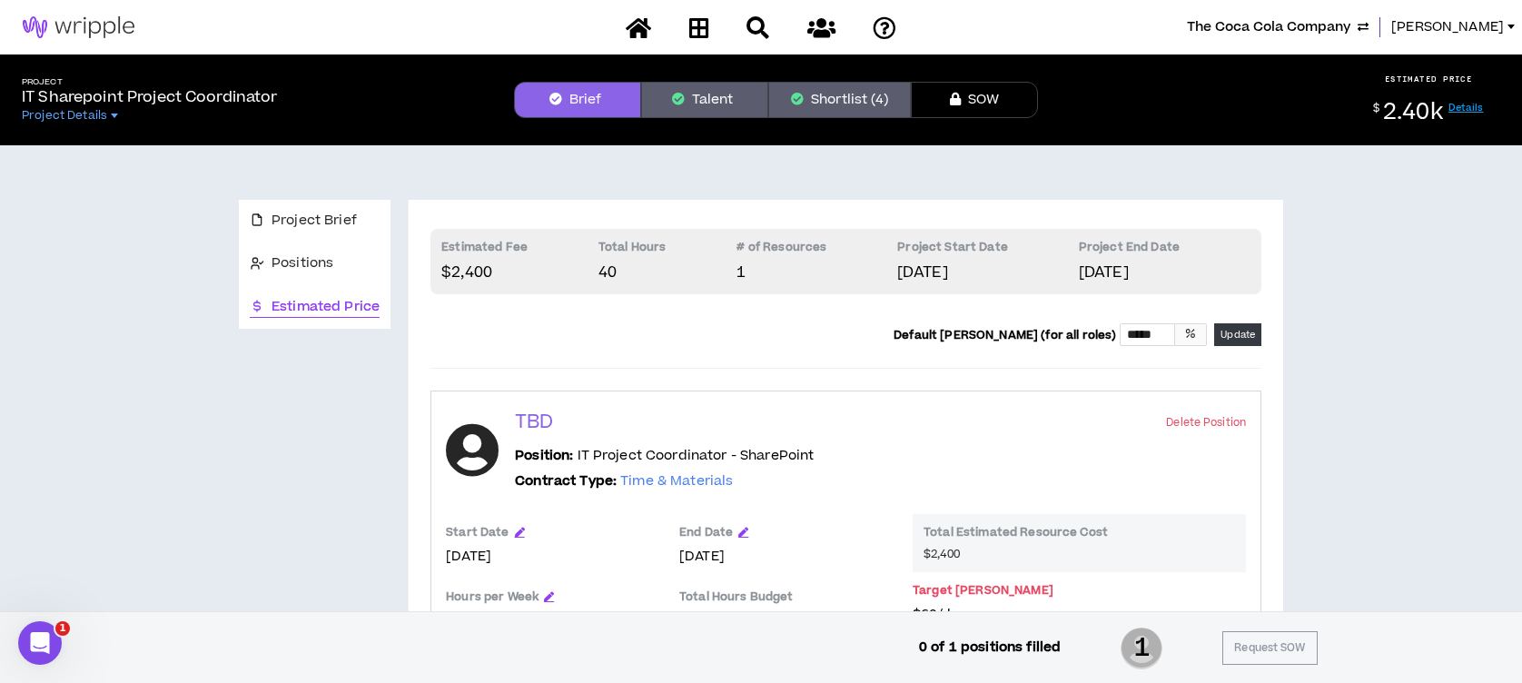
click at [716, 93] on button "Talent" at bounding box center [704, 100] width 127 height 36
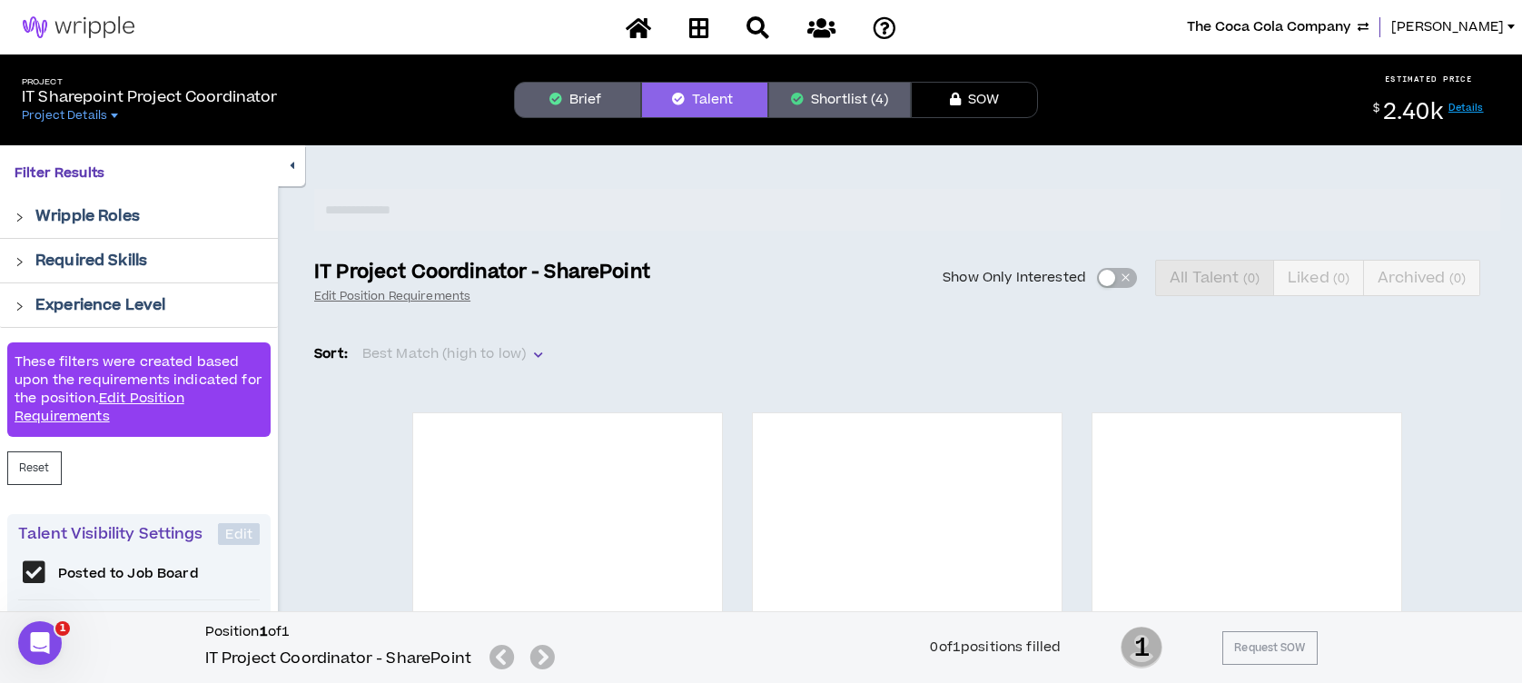
click at [793, 94] on icon "button" at bounding box center [797, 99] width 13 height 13
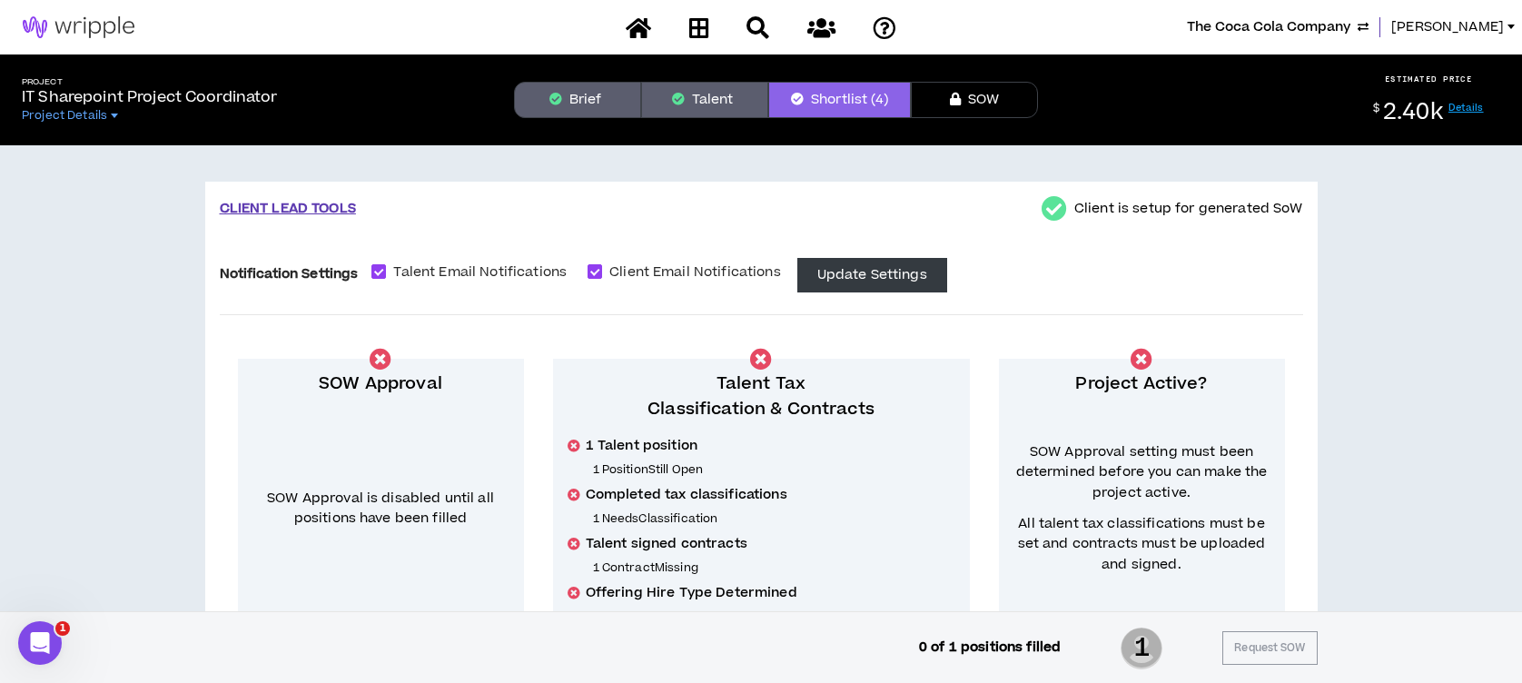
click at [601, 101] on button "Brief" at bounding box center [577, 100] width 127 height 36
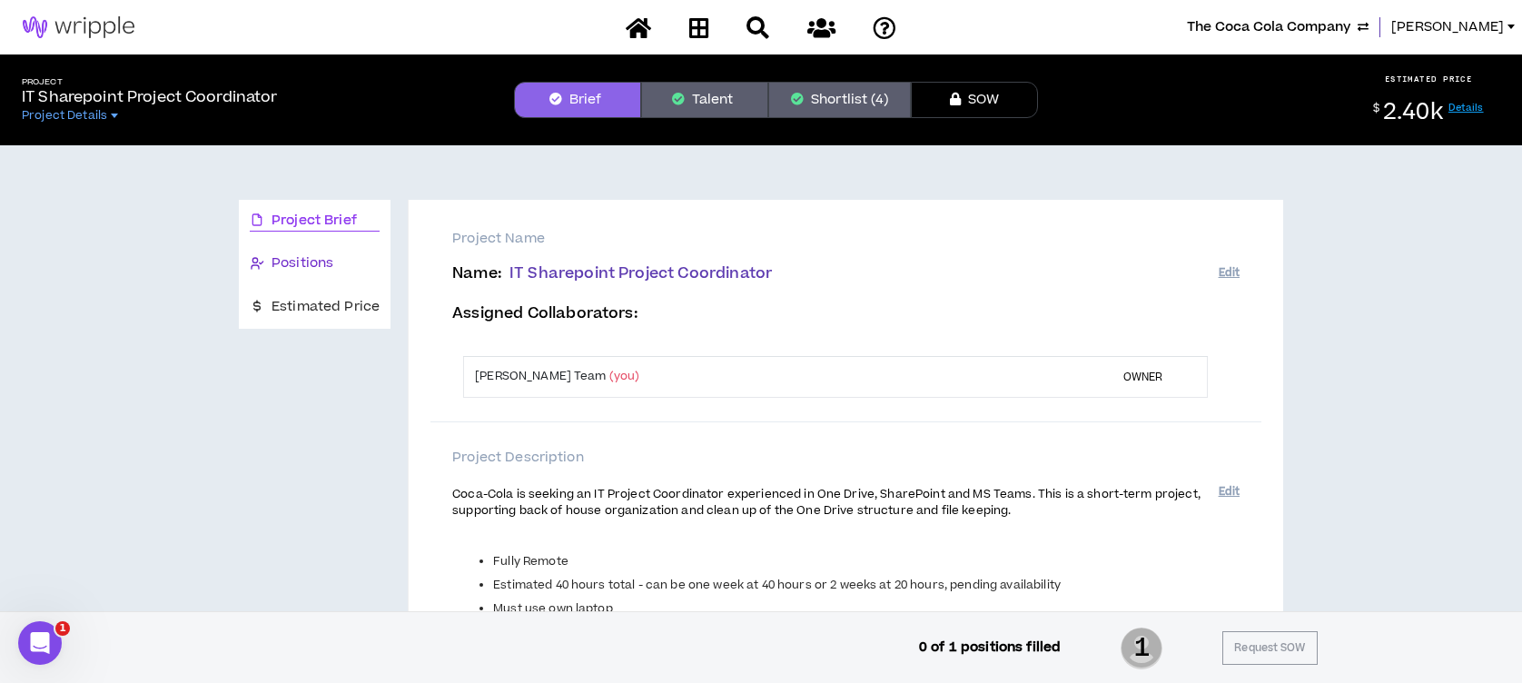
click at [304, 259] on span "Positions" at bounding box center [303, 263] width 62 height 20
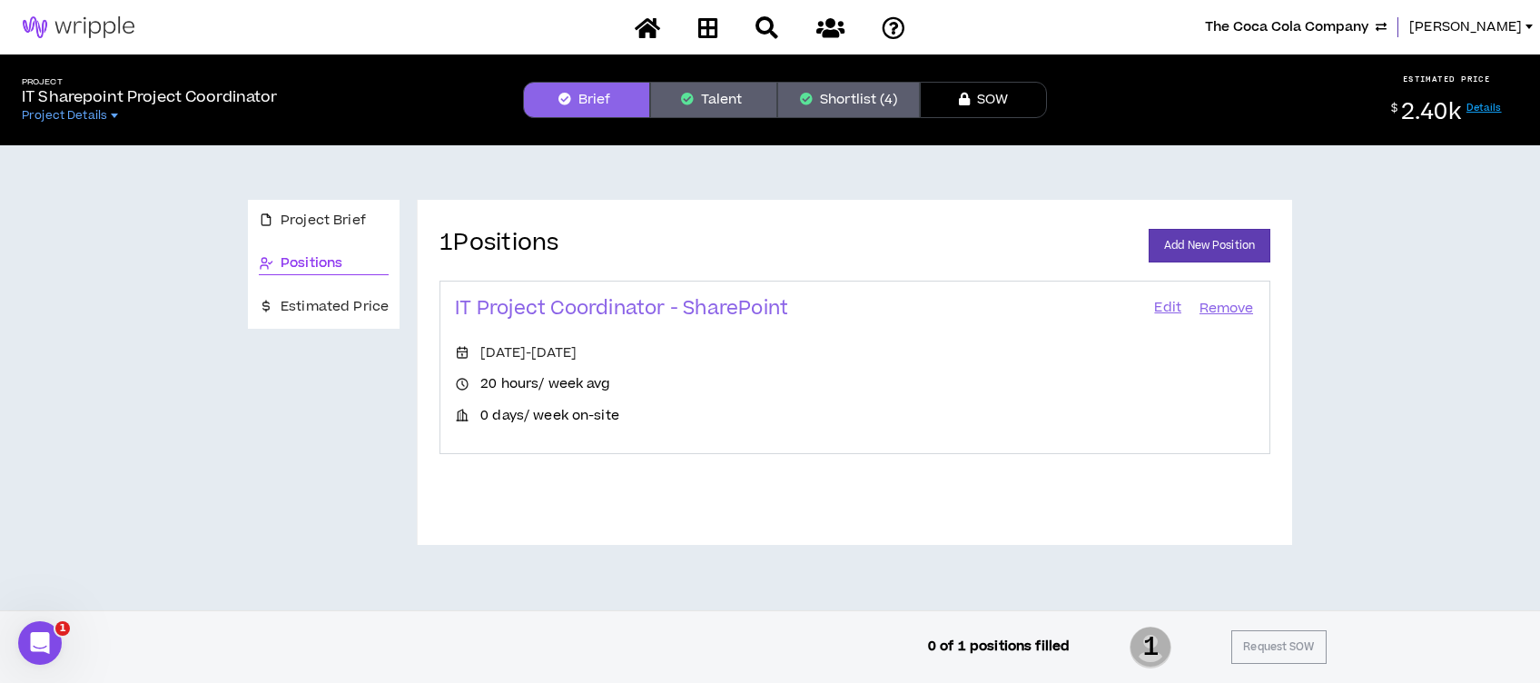
click at [1169, 307] on link "Edit" at bounding box center [1168, 308] width 31 height 25
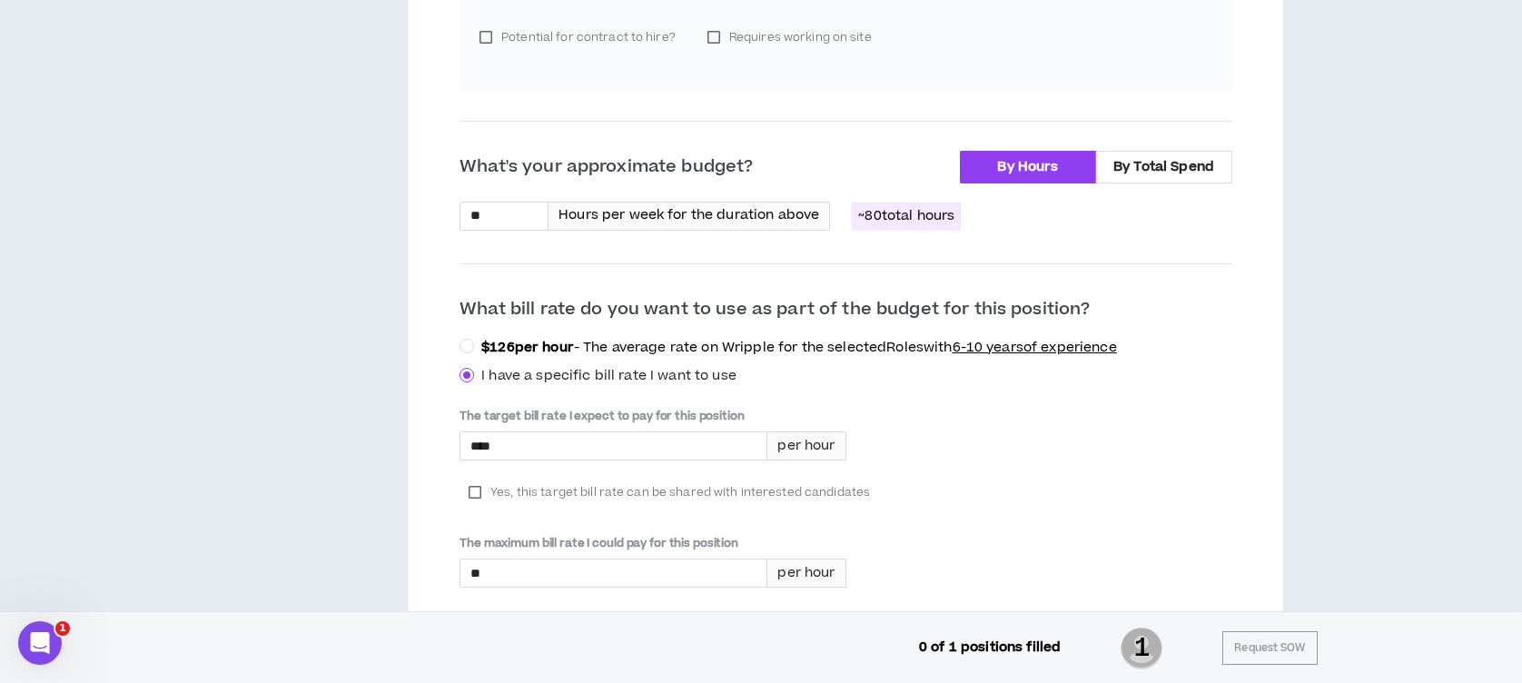
scroll to position [641, 0]
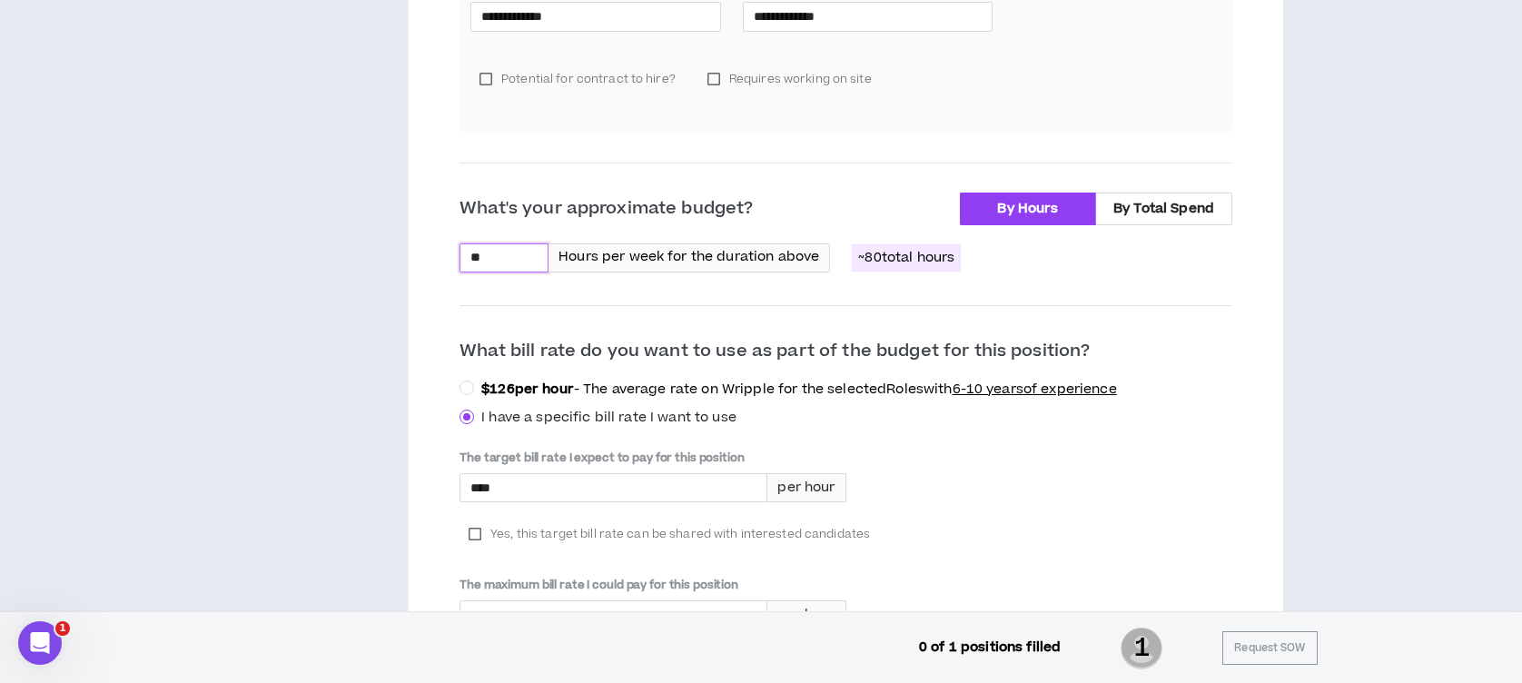
drag, startPoint x: 495, startPoint y: 251, endPoint x: 453, endPoint y: 251, distance: 41.8
type input "**"
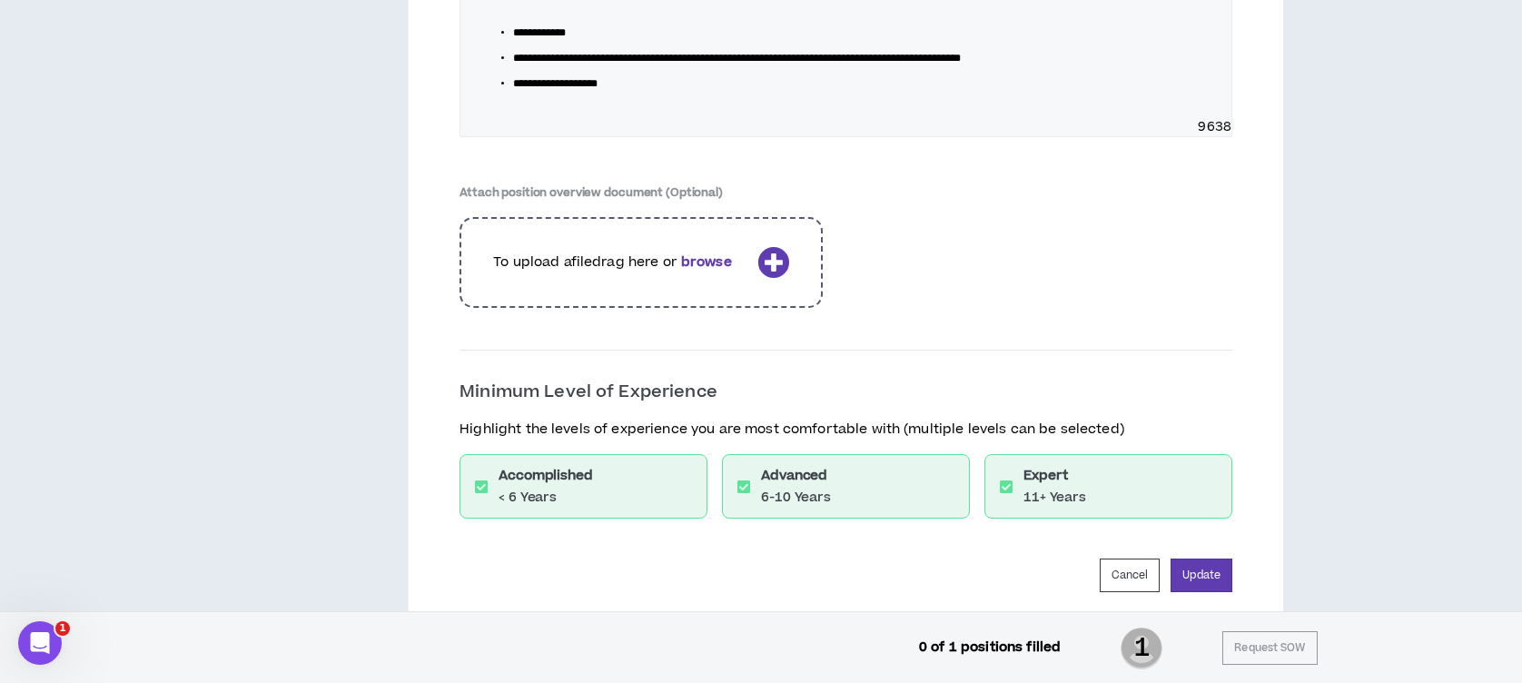
scroll to position [2833, 0]
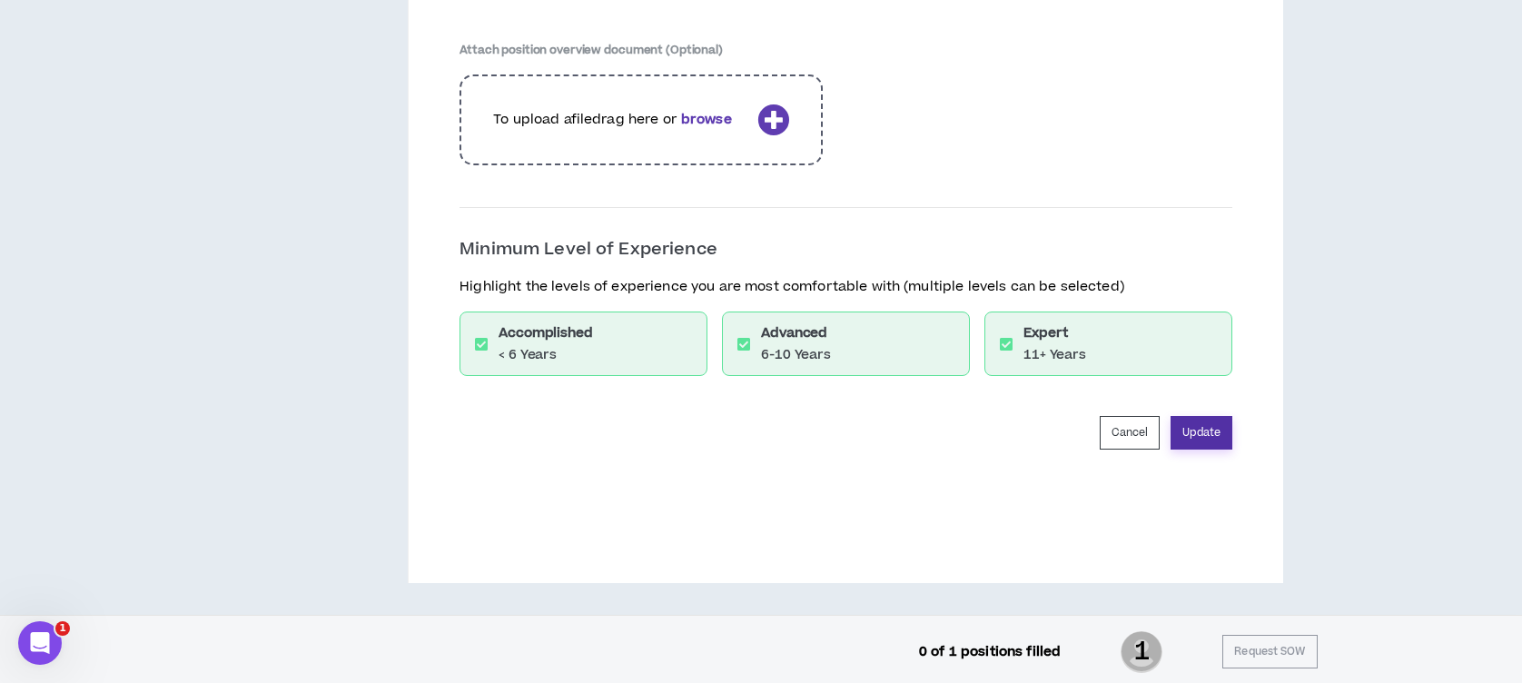
click at [1193, 435] on button "Update" at bounding box center [1202, 433] width 62 height 34
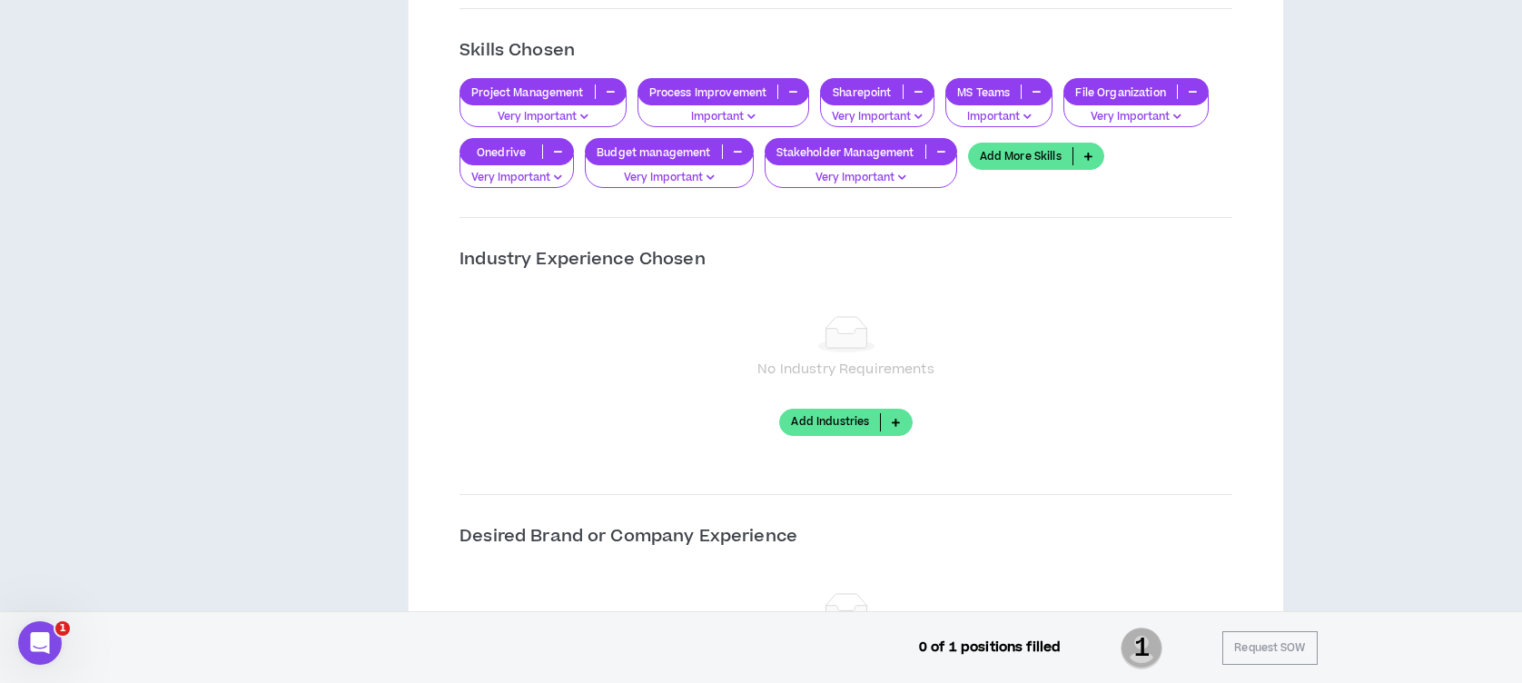
scroll to position [1533, 0]
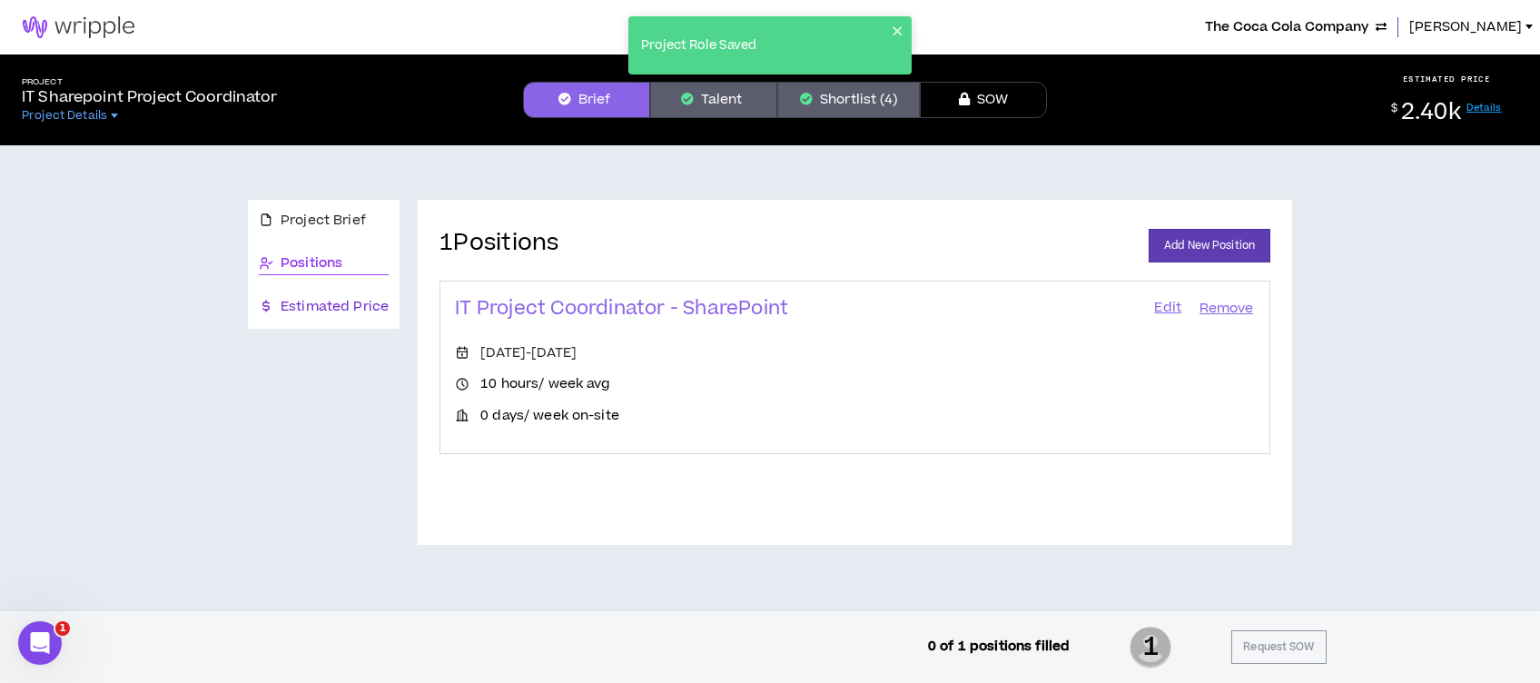
click at [307, 301] on span "Estimated Price" at bounding box center [335, 307] width 108 height 20
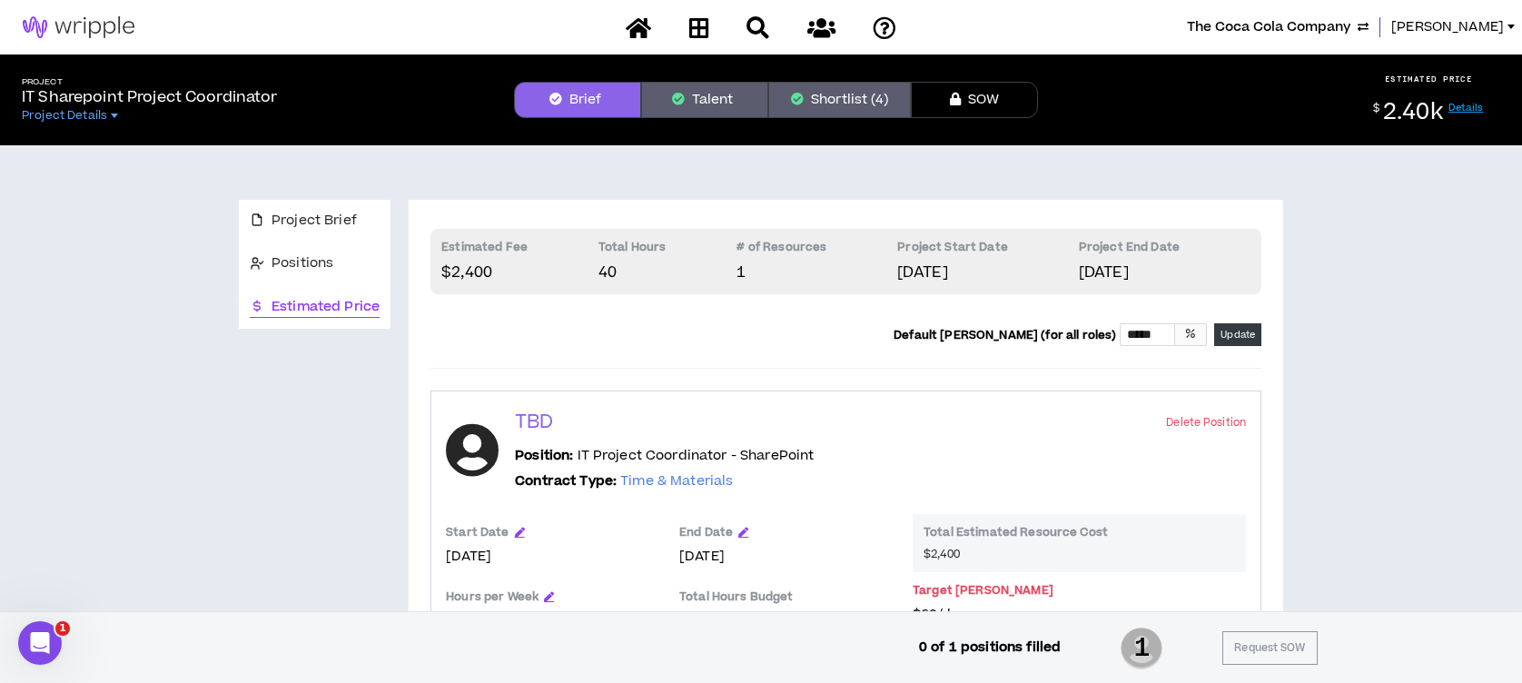
click at [829, 99] on button "Shortlist (4)" at bounding box center [839, 100] width 143 height 36
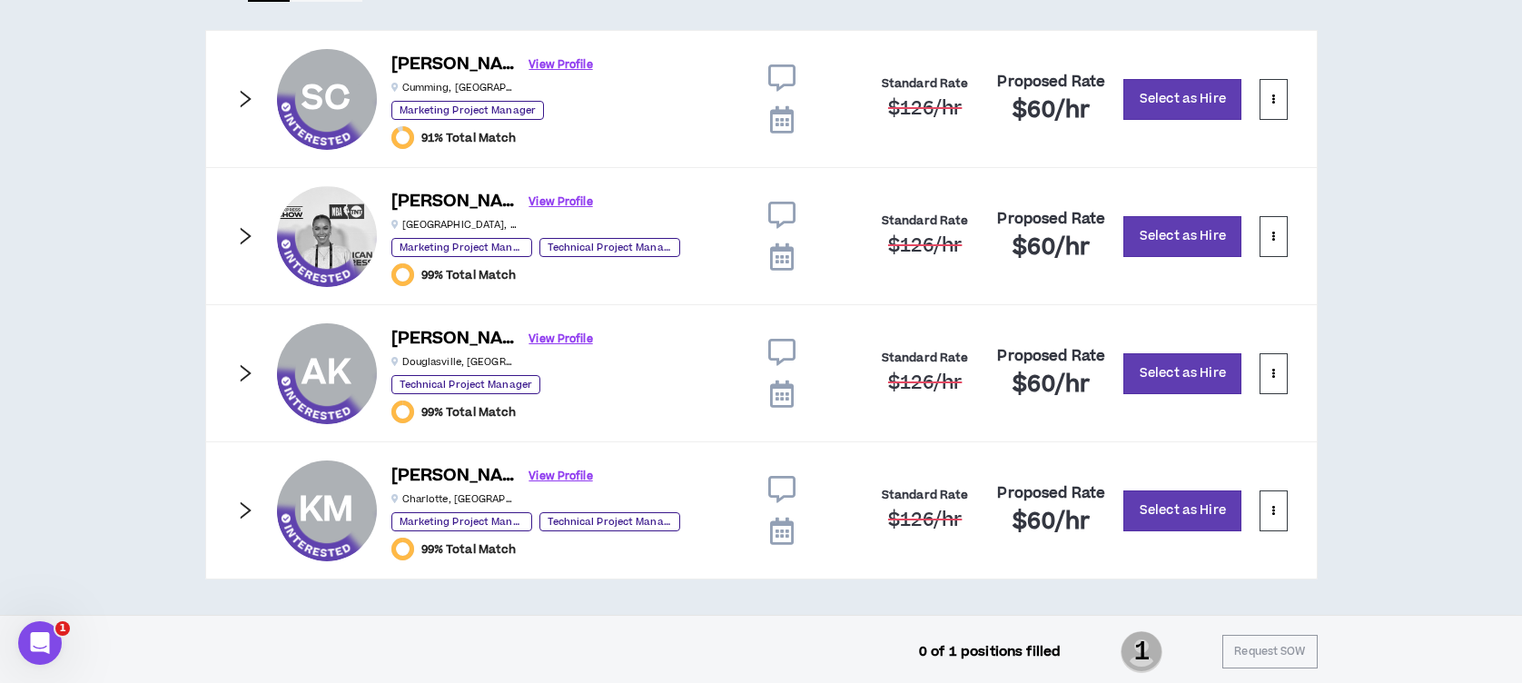
scroll to position [1038, 0]
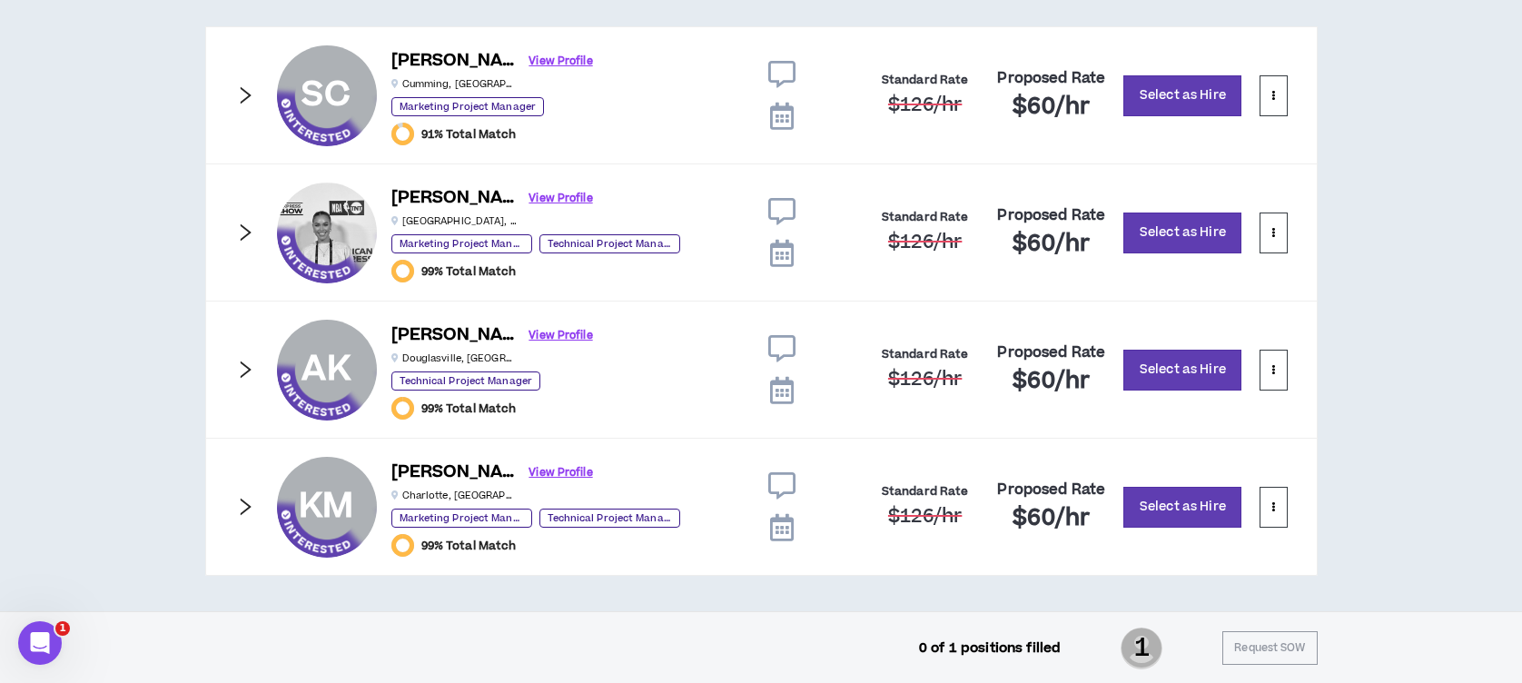
click at [242, 504] on icon "right" at bounding box center [245, 507] width 20 height 20
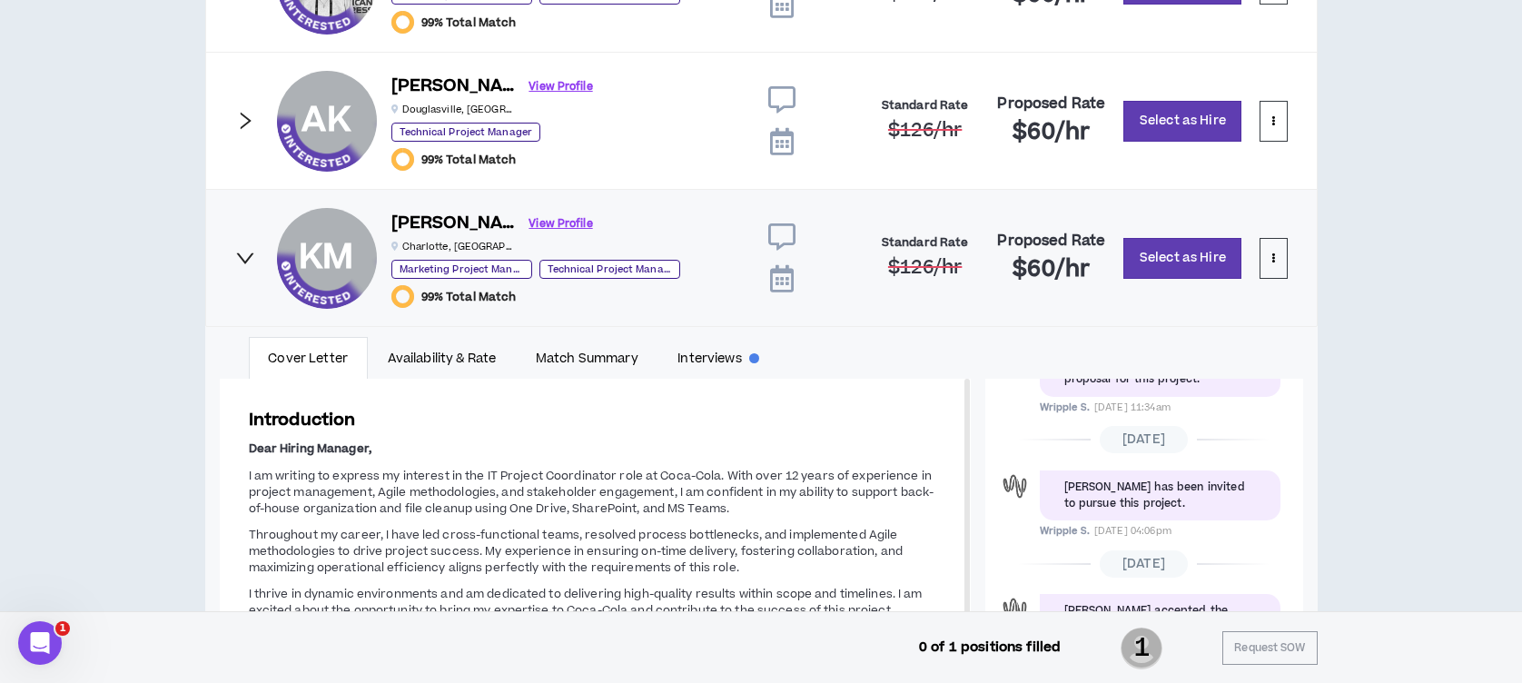
scroll to position [1401, 0]
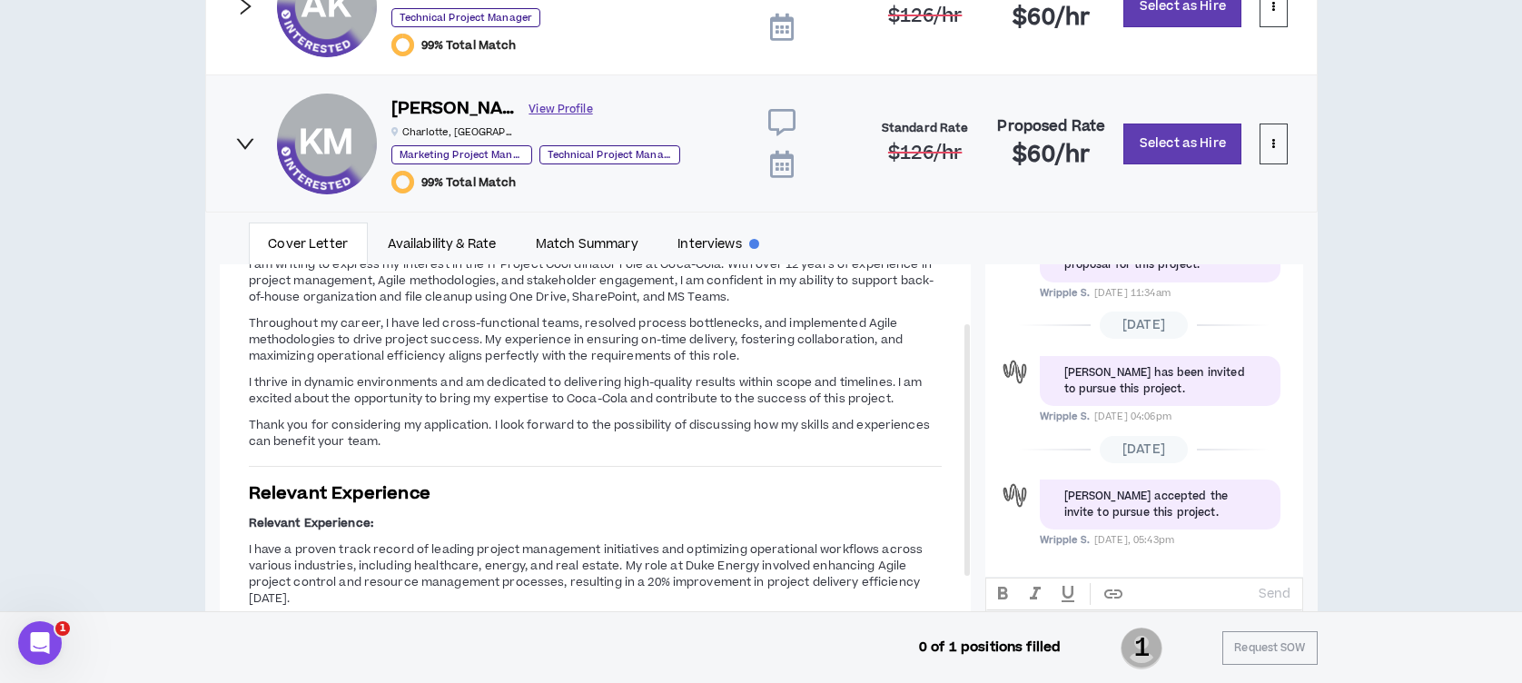
click at [529, 105] on link "View Profile" at bounding box center [561, 110] width 64 height 32
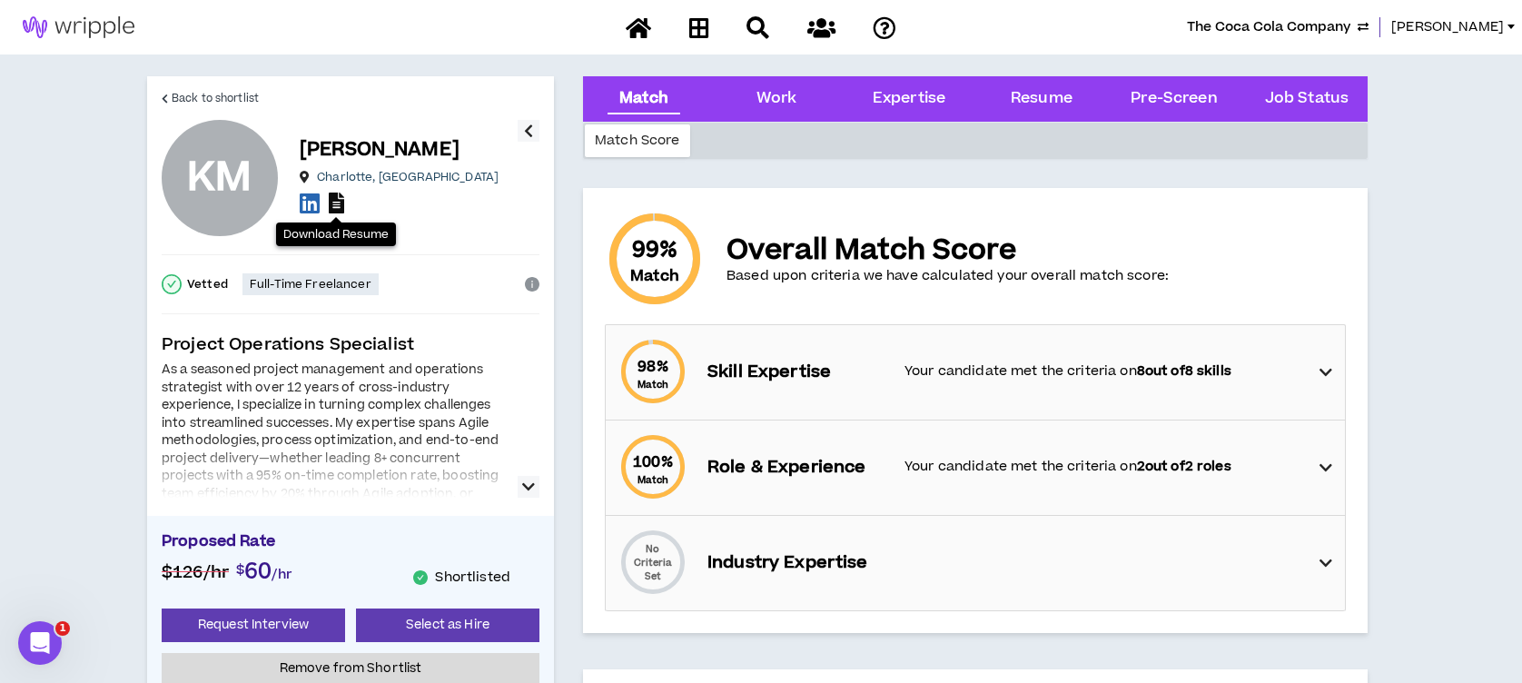
click at [340, 210] on icon at bounding box center [336, 203] width 15 height 21
click at [303, 199] on icon at bounding box center [310, 203] width 20 height 23
